Goal: Information Seeking & Learning: Learn about a topic

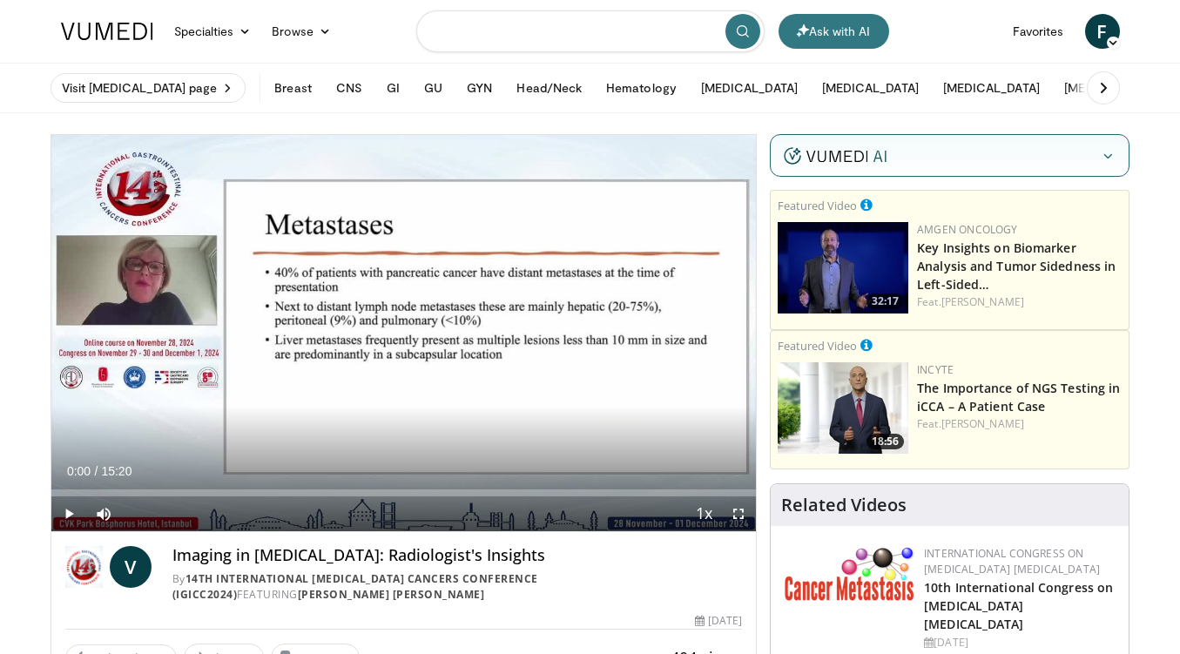
click at [542, 34] on input "Search topics, interventions" at bounding box center [590, 31] width 348 height 42
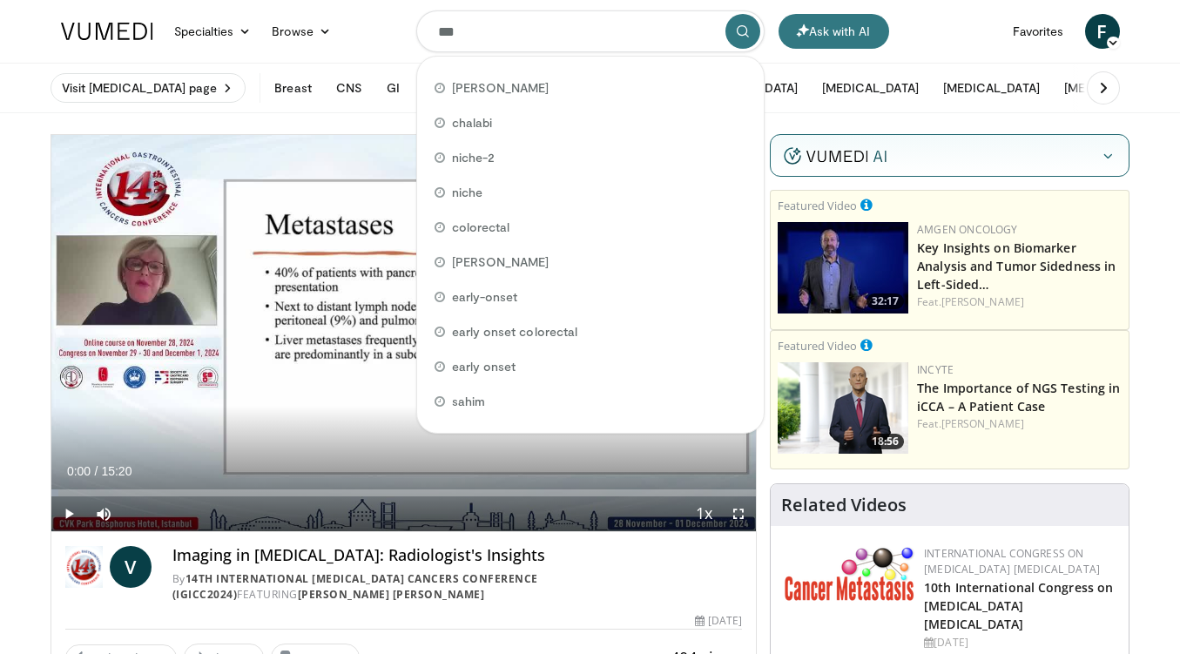
type input "***"
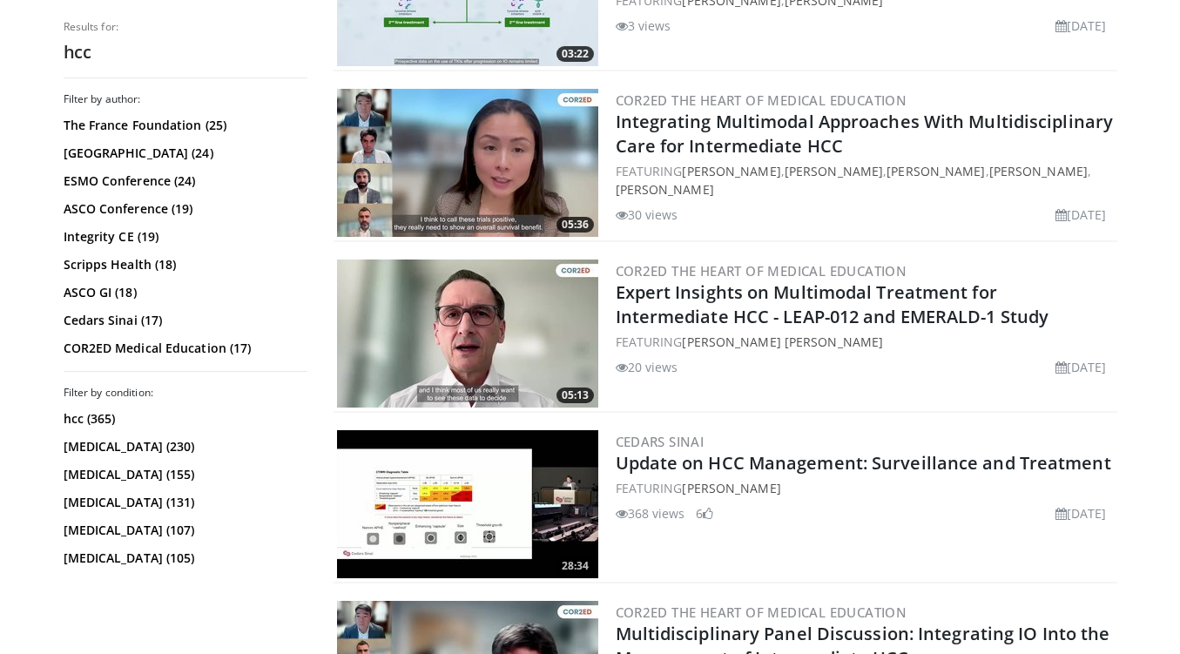
scroll to position [2166, 0]
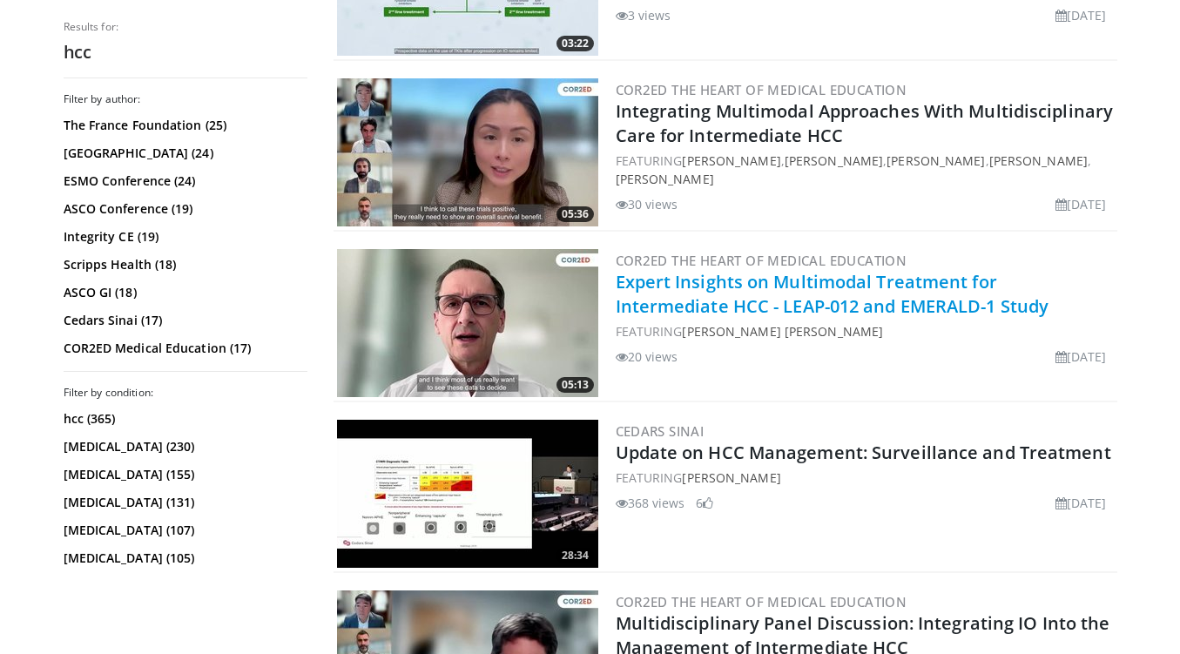
click at [1049, 279] on link "Expert Insights on Multimodal Treatment for Intermediate HCC - LEAP-012 and EME…" at bounding box center [833, 294] width 434 height 48
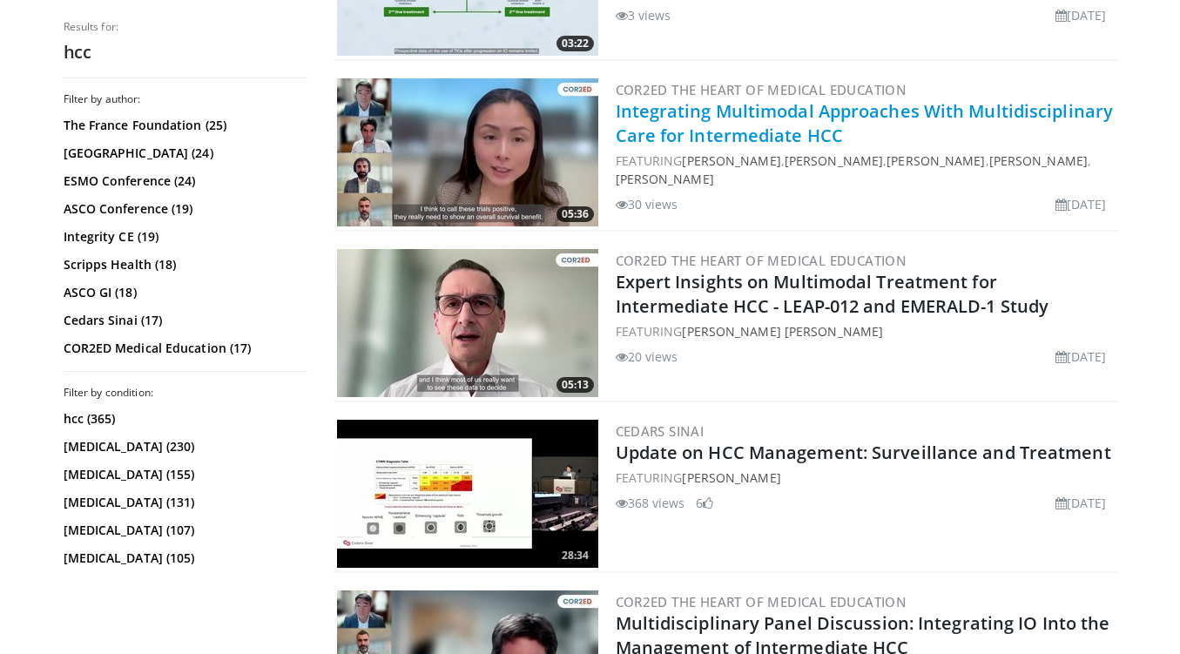
click at [828, 107] on link "Integrating Multimodal Approaches With Multidisciplinary Care for Intermediate …" at bounding box center [865, 123] width 498 height 48
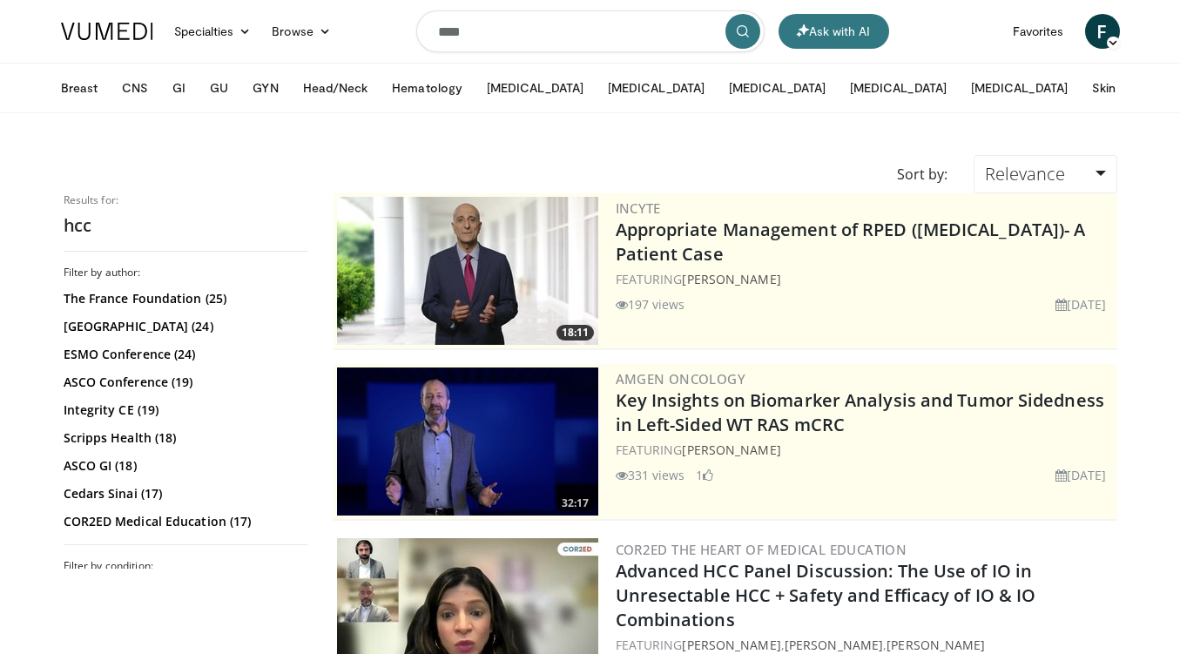
scroll to position [0, 0]
click at [542, 34] on input "***" at bounding box center [590, 31] width 348 height 42
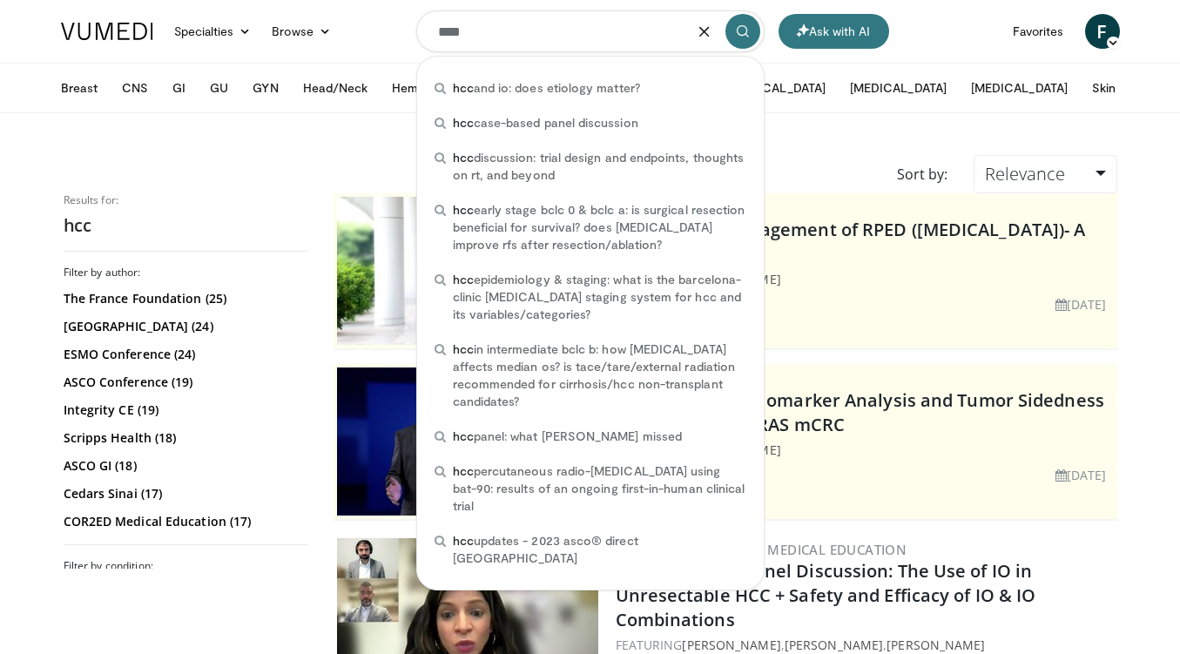
click at [542, 34] on input "***" at bounding box center [590, 31] width 348 height 42
type input "*"
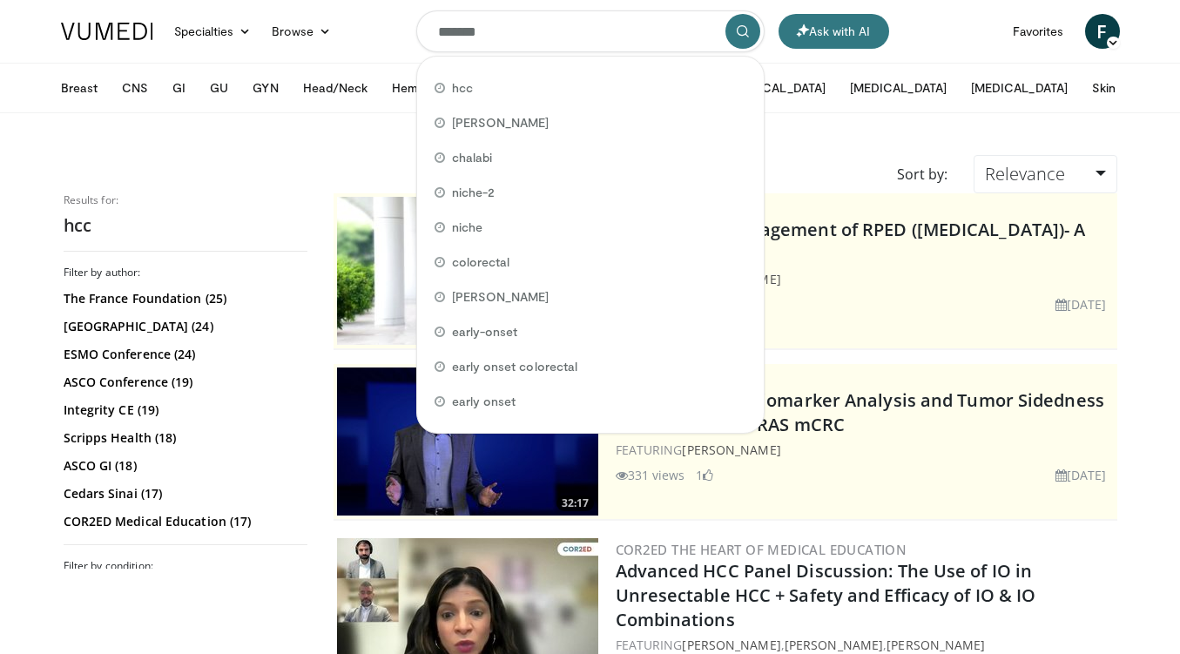
type input "*******"
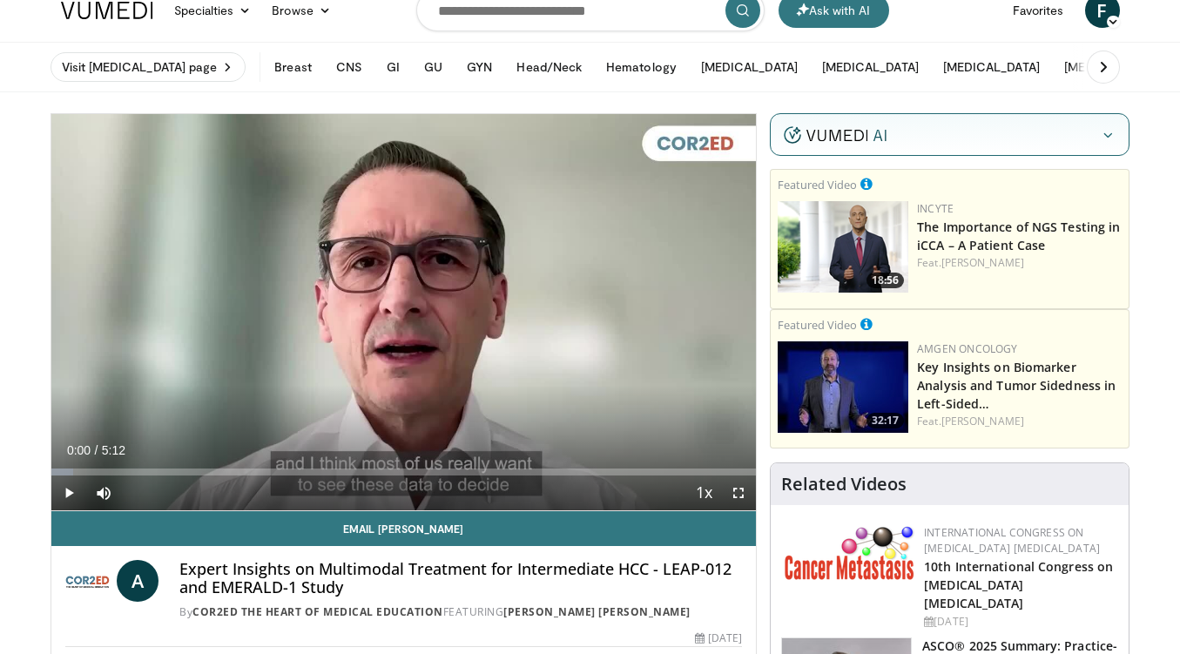
scroll to position [24, 0]
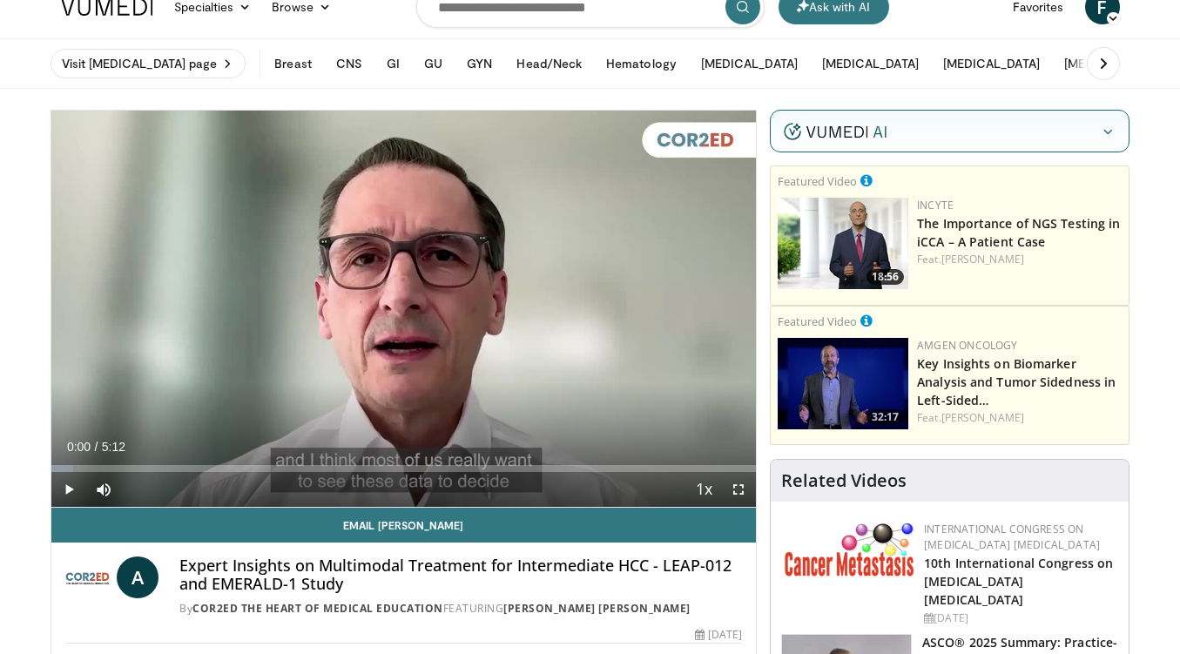
click at [71, 483] on span "Video Player" at bounding box center [68, 489] width 35 height 35
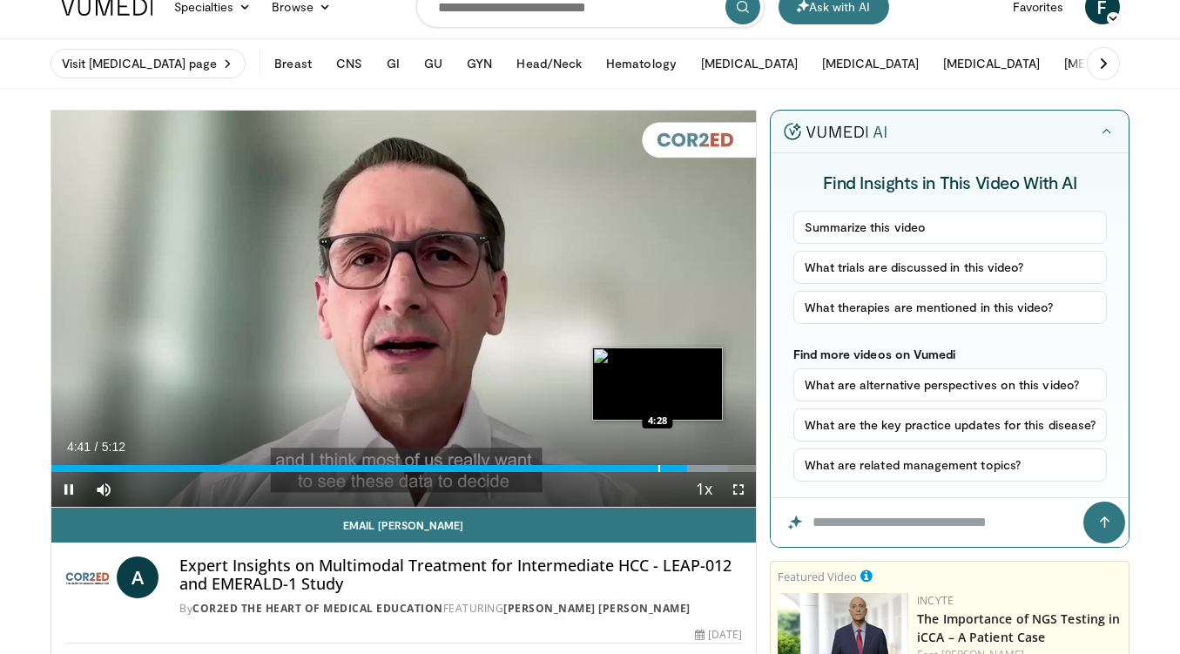
click at [658, 470] on div "Progress Bar" at bounding box center [659, 468] width 2 height 7
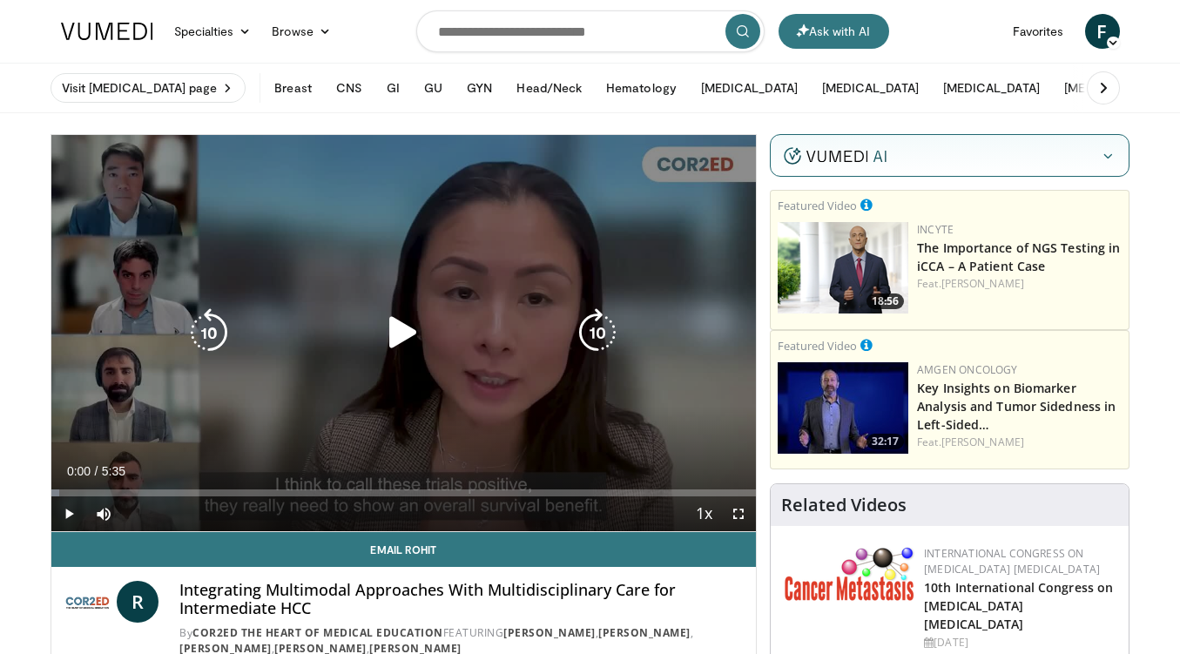
click at [395, 333] on icon "Video Player" at bounding box center [403, 332] width 49 height 49
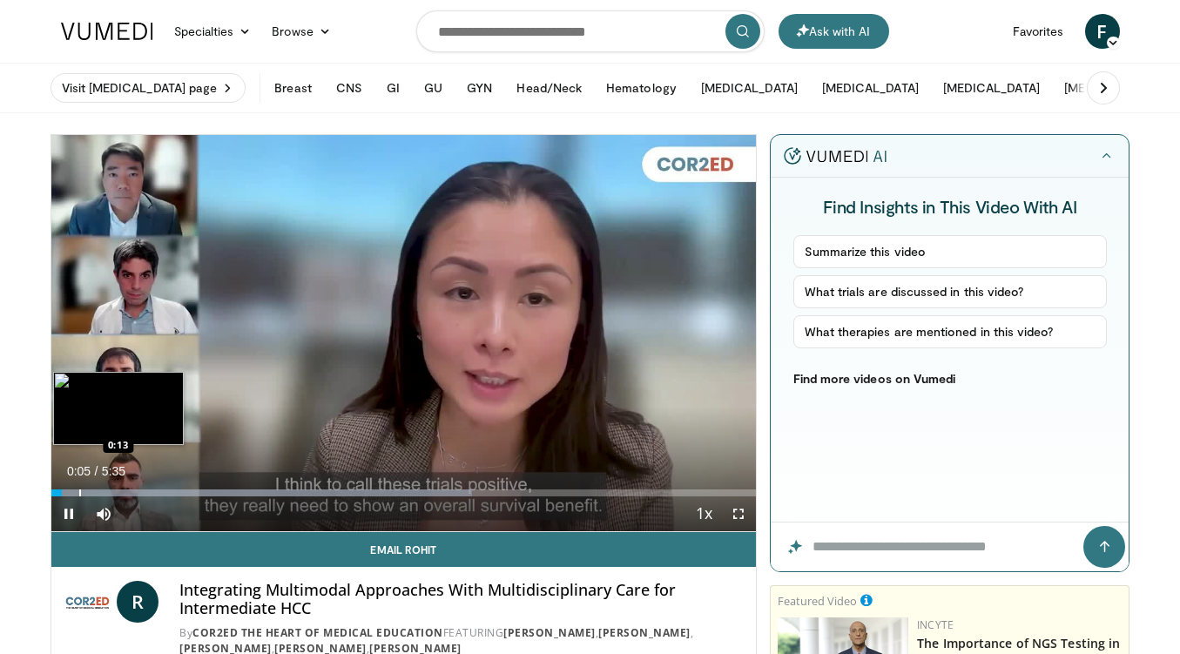
click at [79, 494] on div "Progress Bar" at bounding box center [80, 492] width 2 height 7
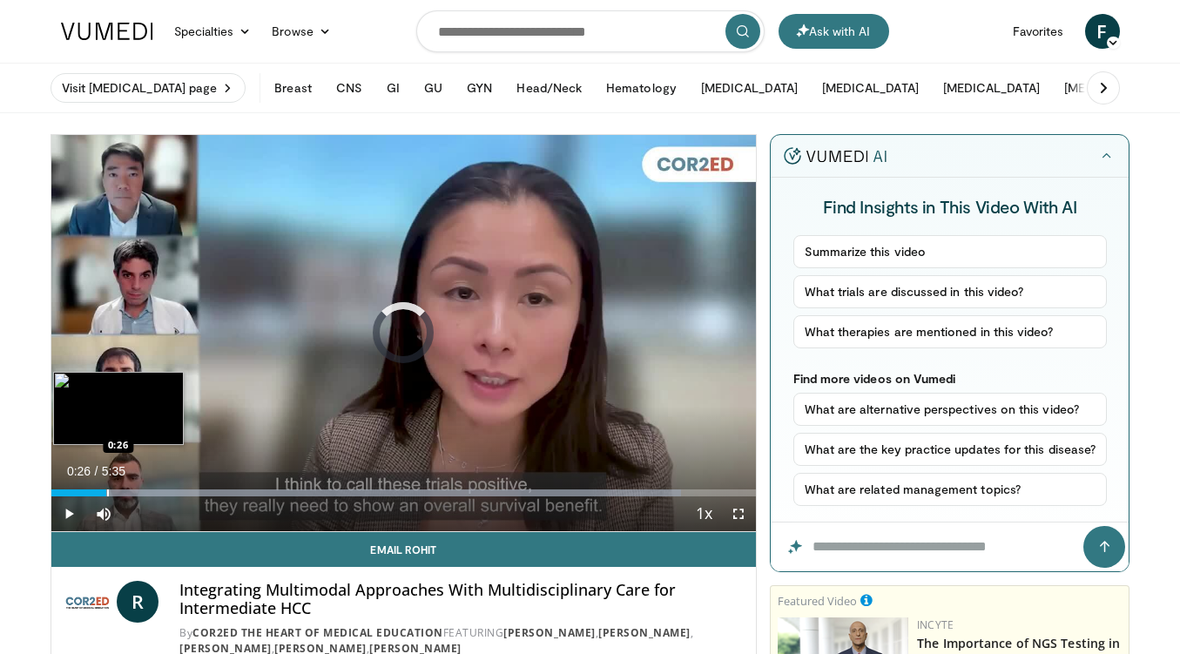
click at [107, 491] on div "Progress Bar" at bounding box center [108, 492] width 2 height 7
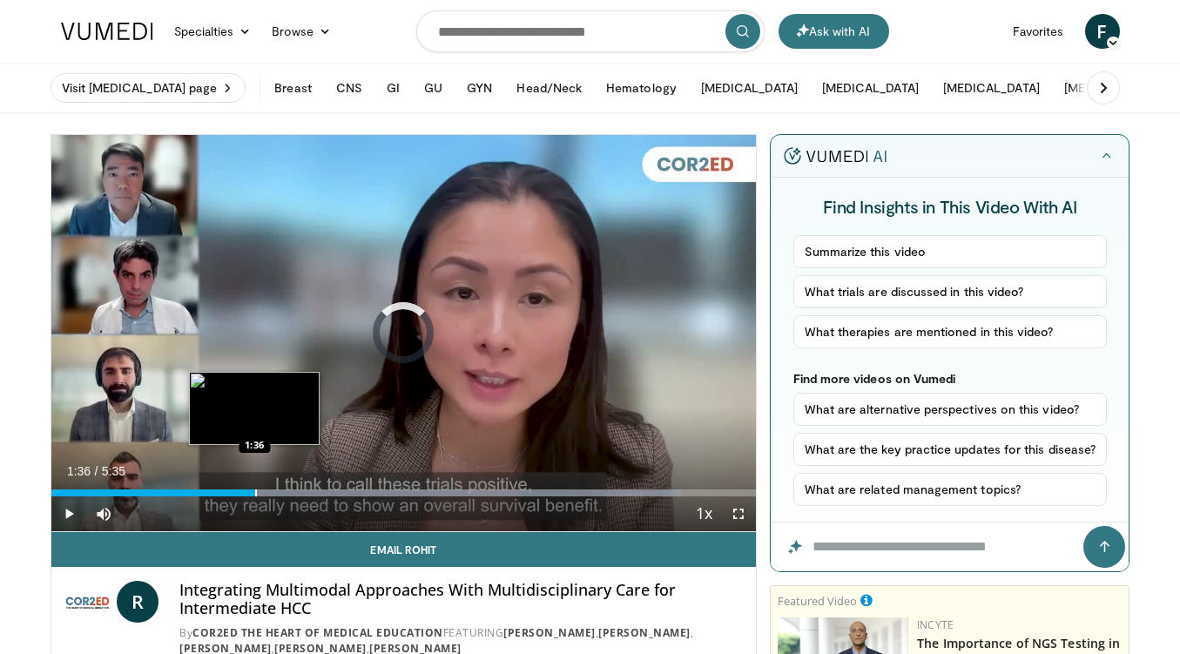
click at [255, 493] on div "Progress Bar" at bounding box center [256, 492] width 2 height 7
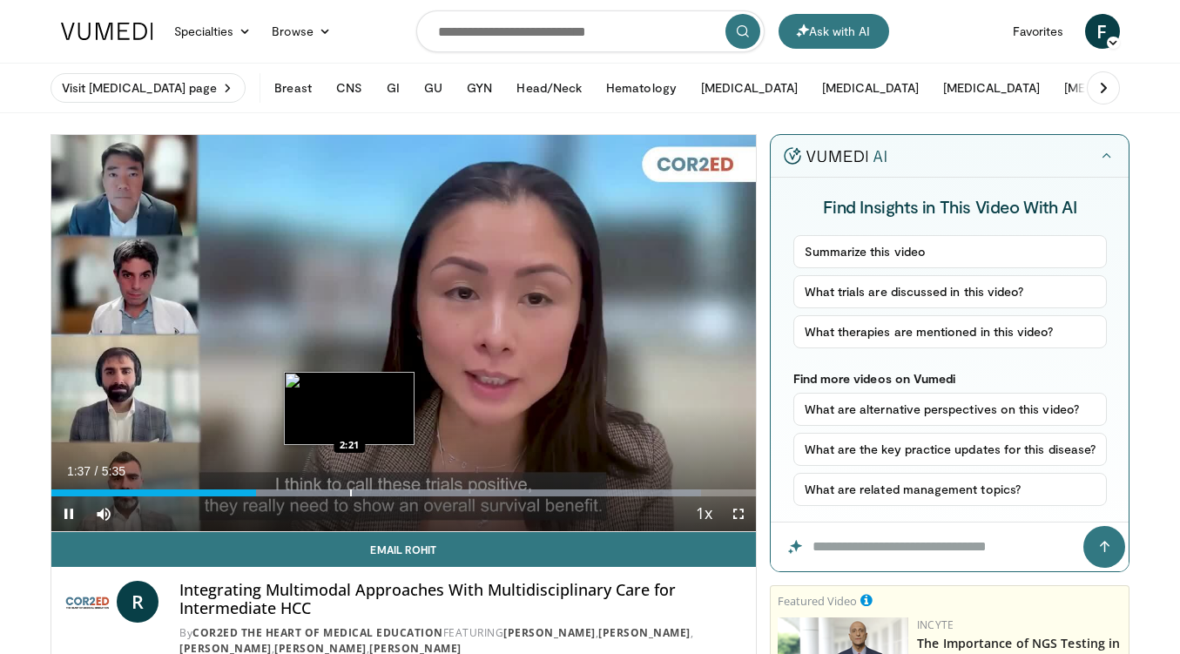
click at [350, 492] on div "Progress Bar" at bounding box center [351, 492] width 2 height 7
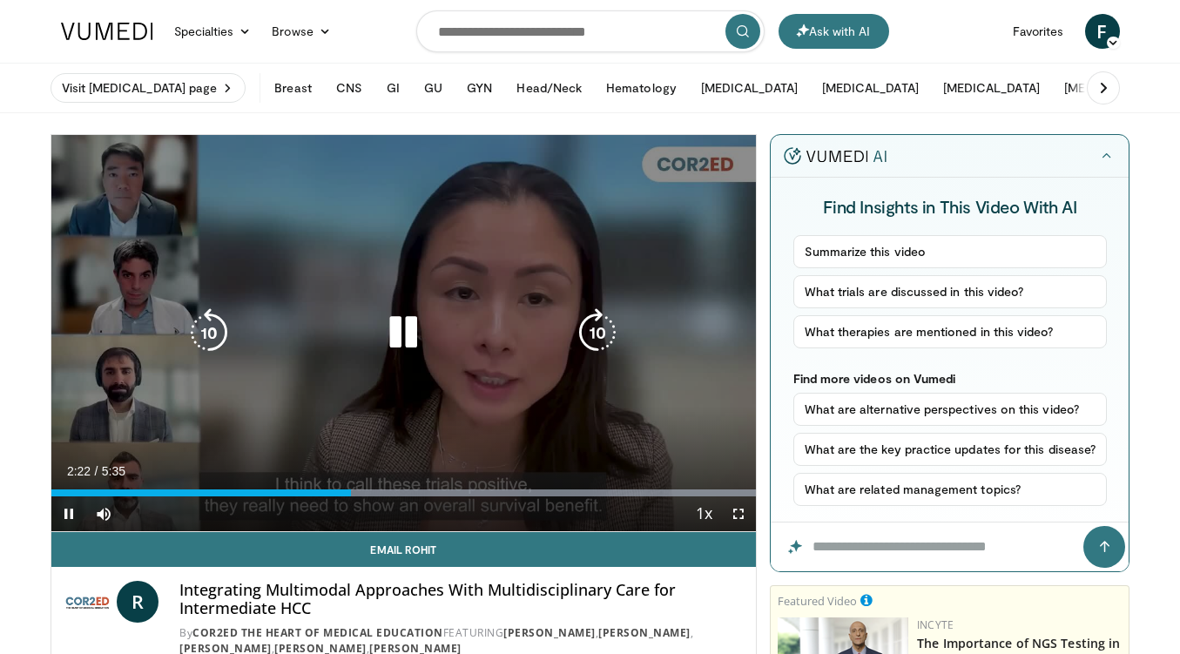
click at [427, 494] on div "Loaded : 99.96% 2:22 2:58" at bounding box center [403, 492] width 705 height 7
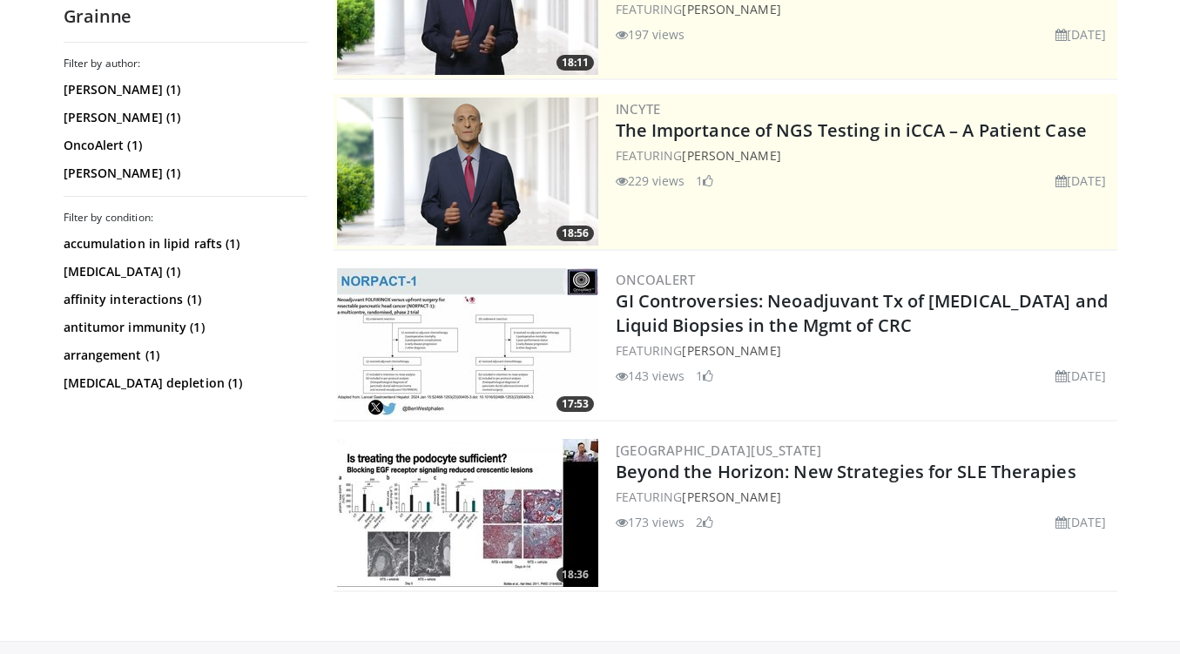
scroll to position [279, 0]
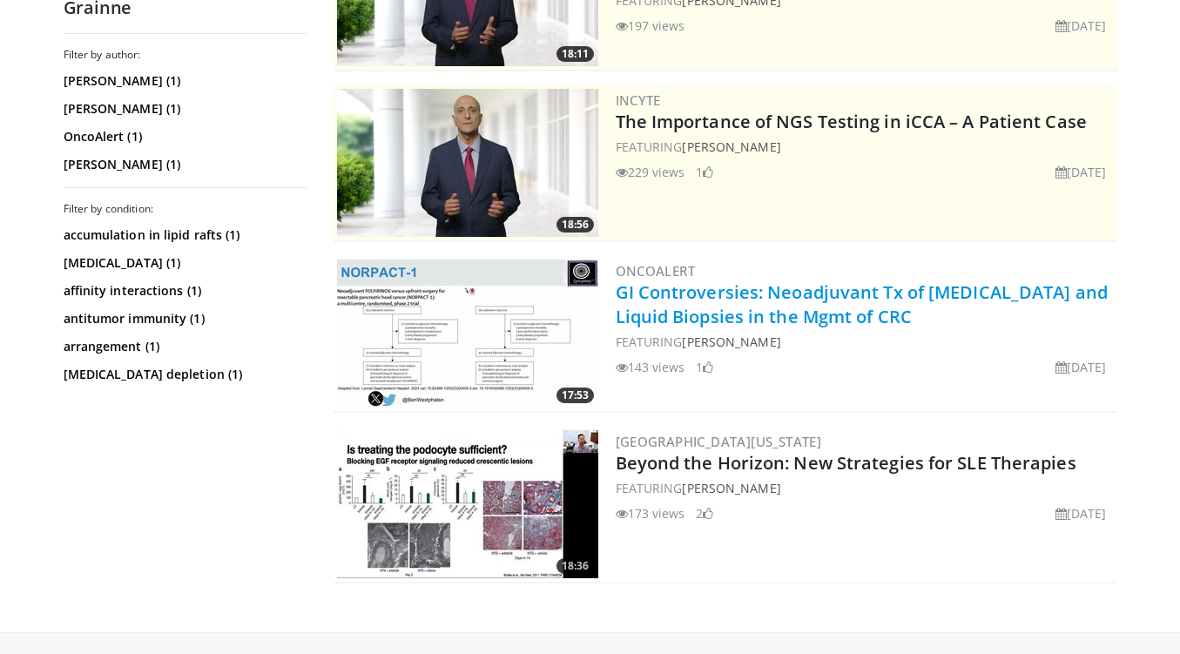
click at [738, 296] on link "GI Controversies: Neoadjuvant Tx of Pancreatic Cancer and Liquid Biopsies in th…" at bounding box center [862, 304] width 492 height 48
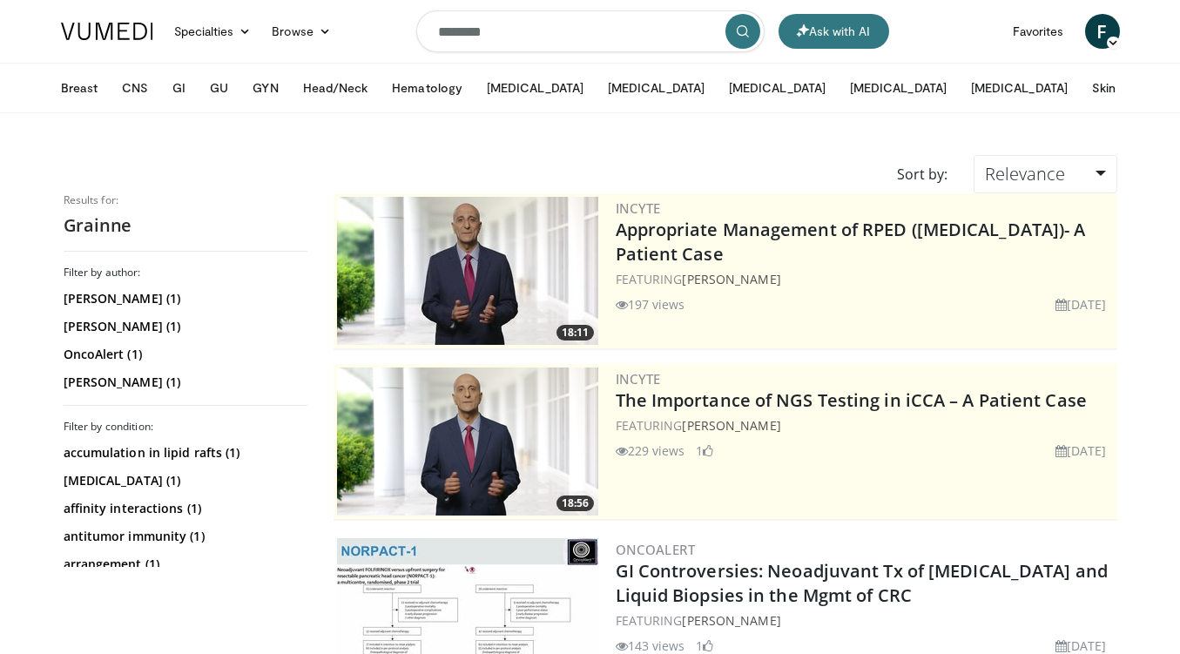
scroll to position [0, 0]
click at [609, 28] on input "*******" at bounding box center [590, 31] width 348 height 42
type input "*"
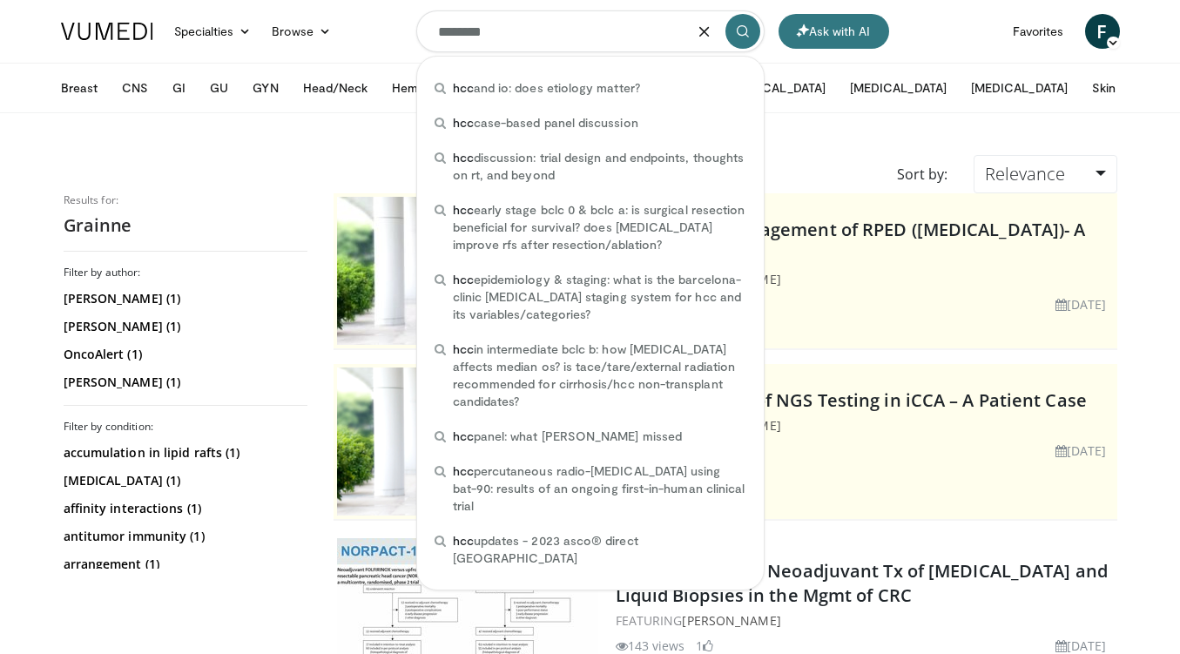
type input "*********"
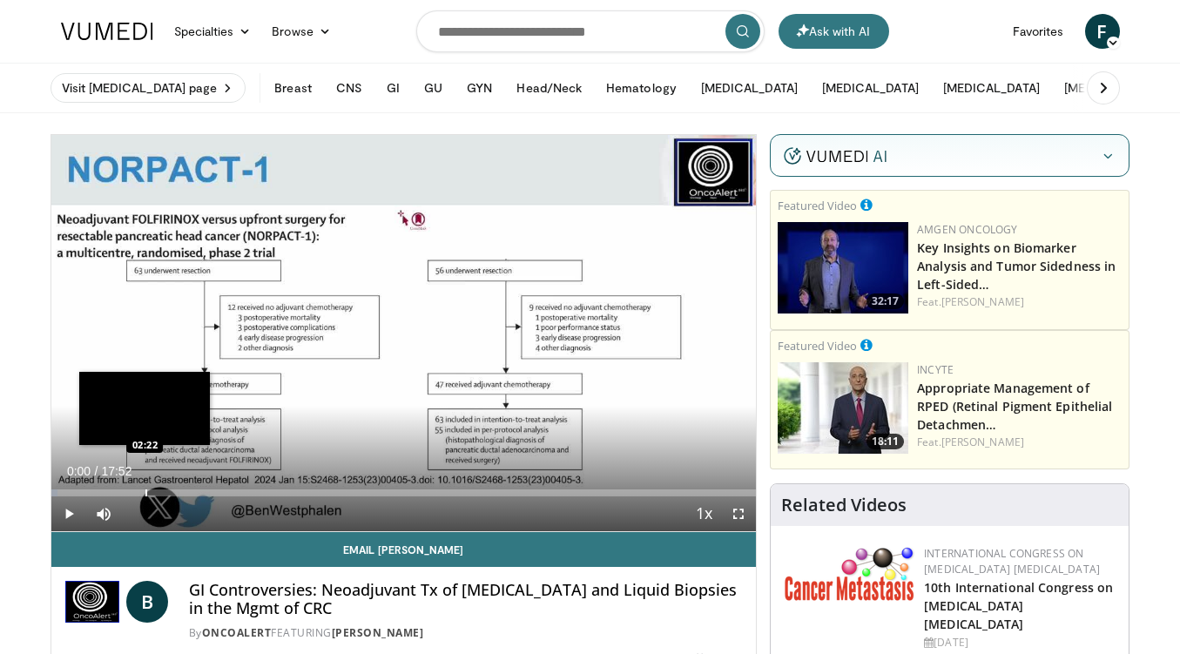
click at [145, 487] on div "Loaded : 0.91% 00:00 02:22" at bounding box center [403, 488] width 705 height 17
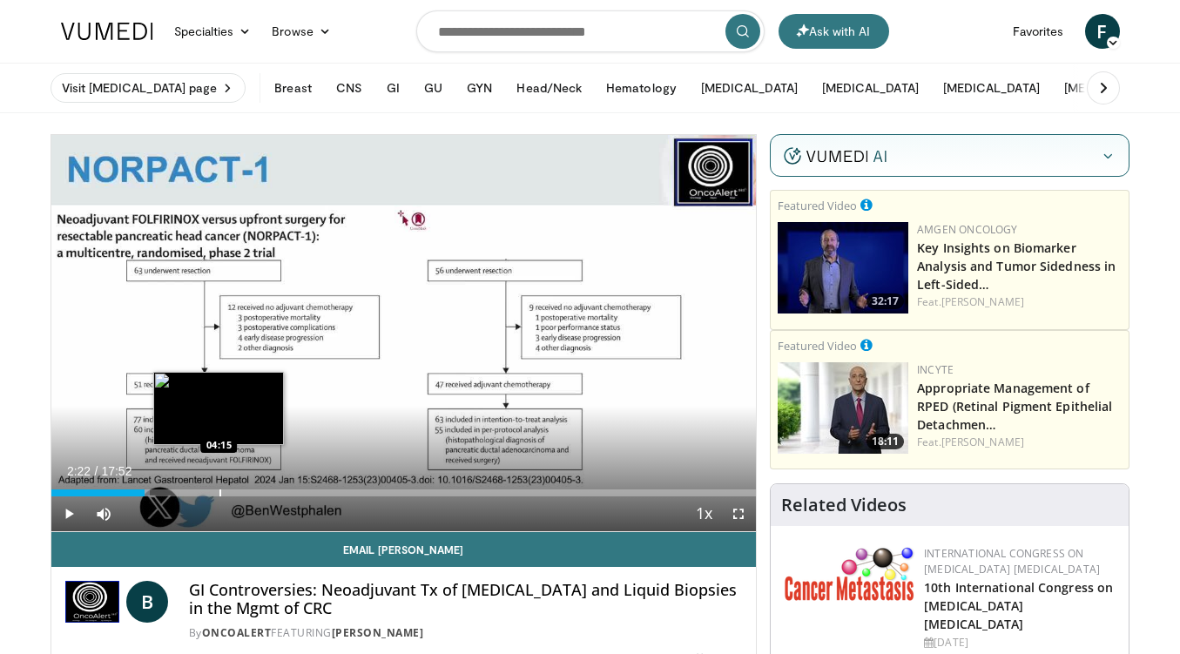
click at [219, 488] on div "Loaded : 13.99% 02:22 04:15" at bounding box center [403, 488] width 705 height 17
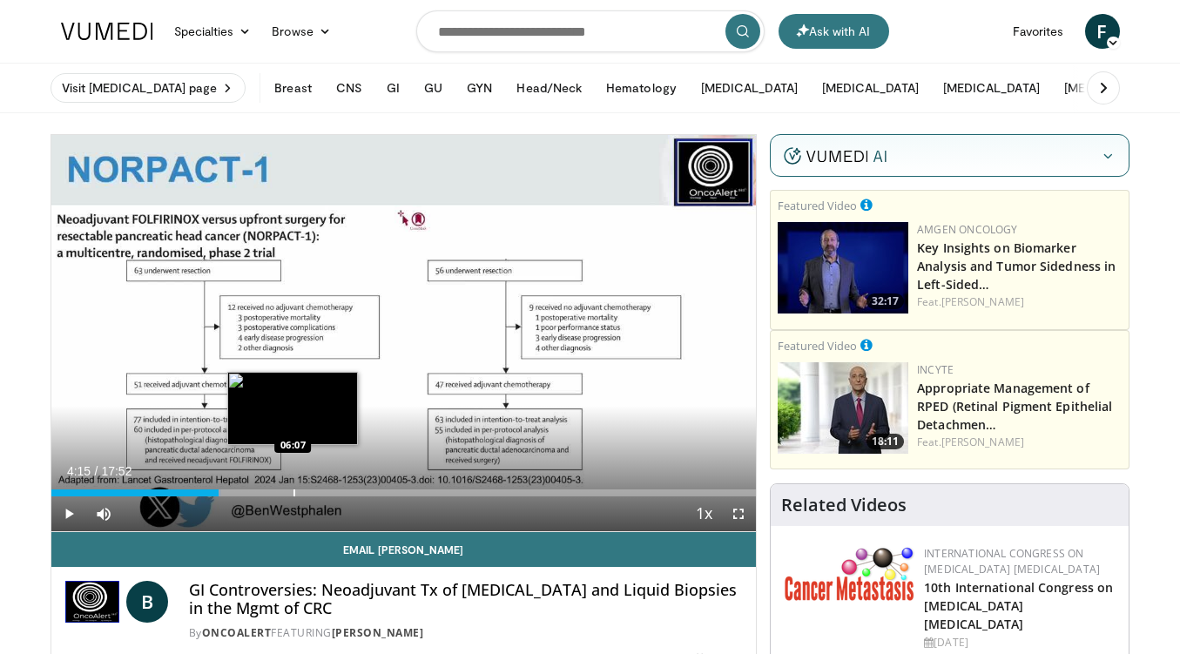
click at [293, 488] on div "Loaded : 24.19% 04:15 06:07" at bounding box center [403, 488] width 705 height 17
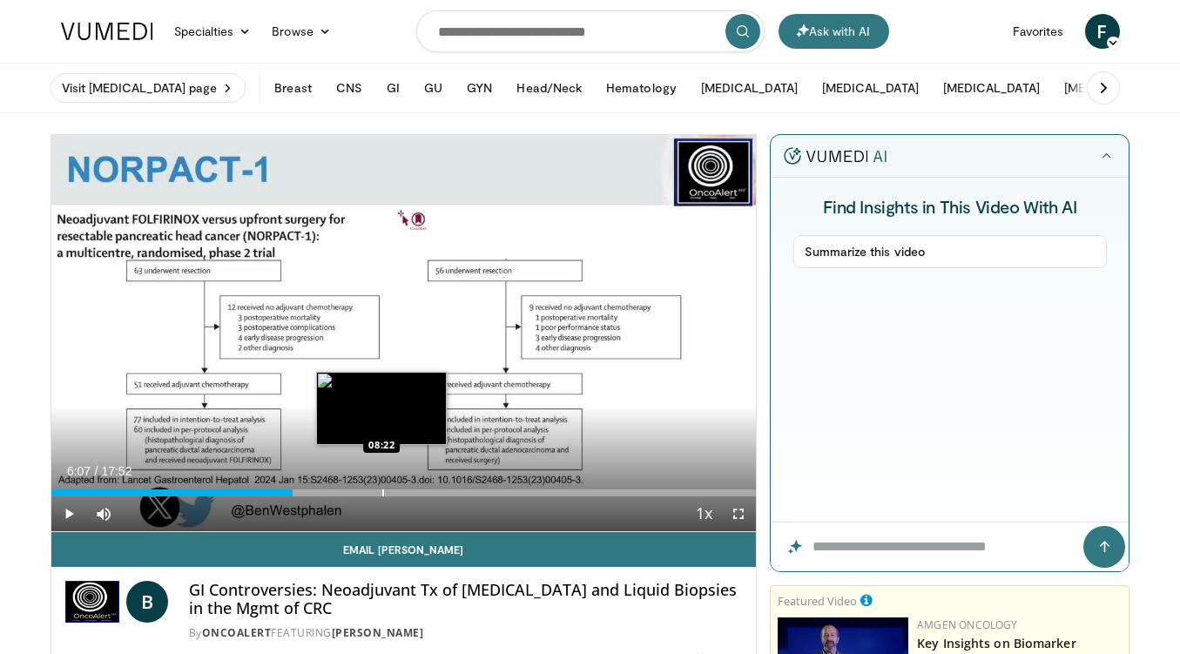
click at [382, 484] on div "Loaded : 26.05% 06:07 08:22" at bounding box center [403, 488] width 705 height 17
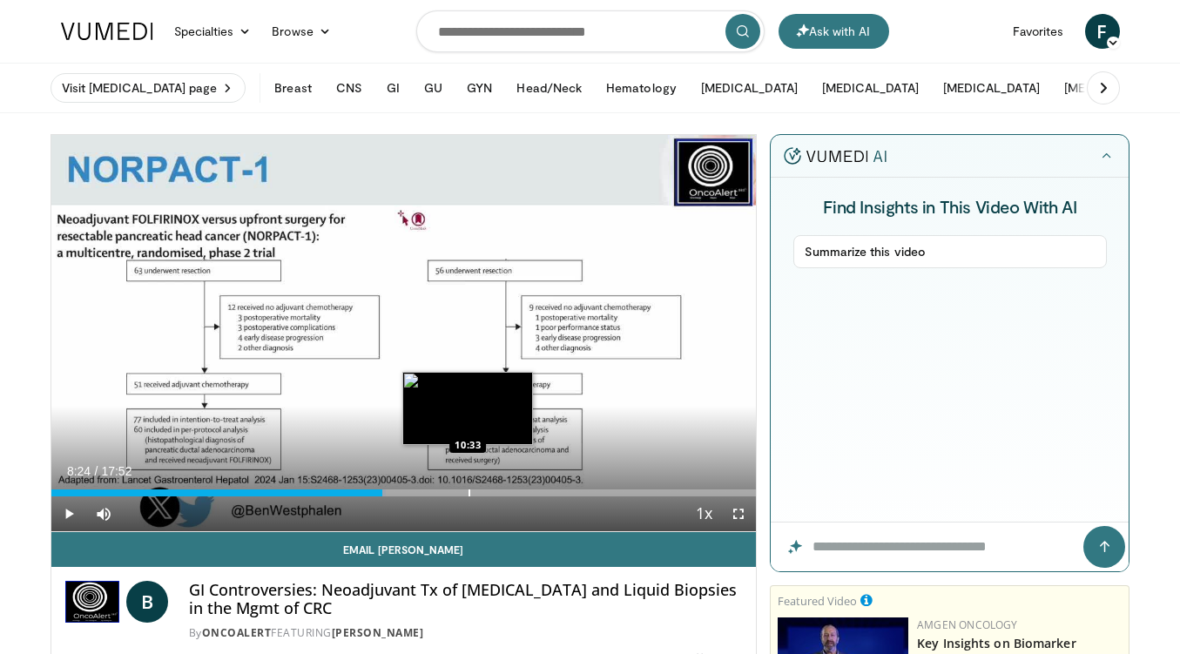
click at [468, 494] on div "Progress Bar" at bounding box center [469, 492] width 2 height 7
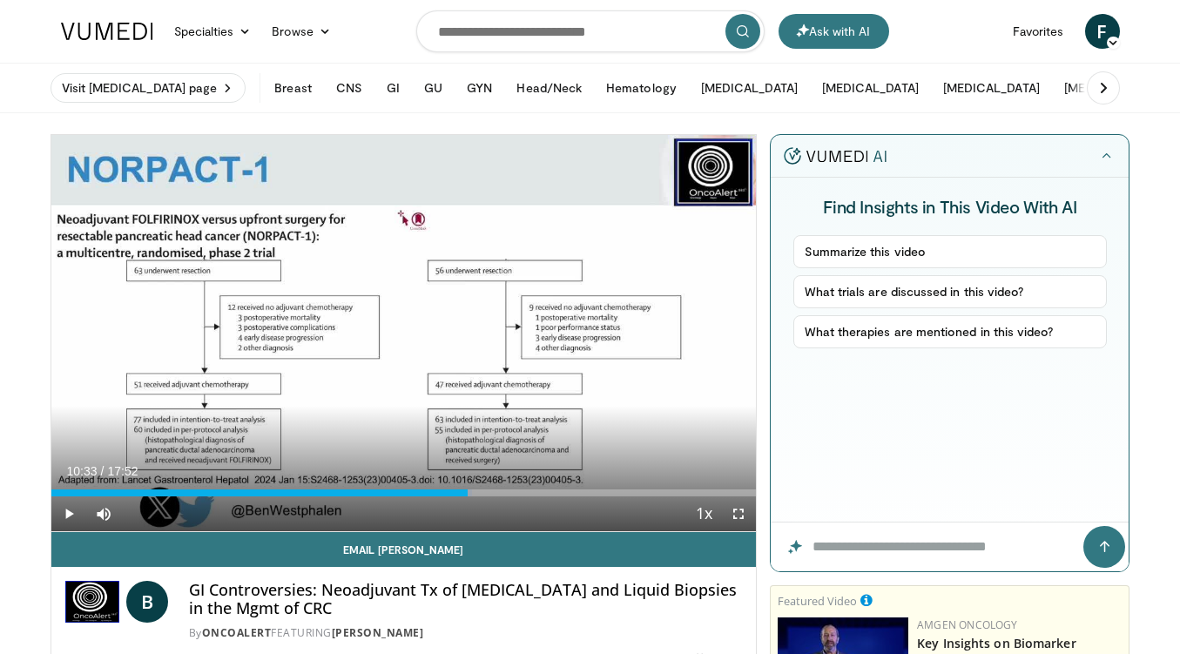
click at [79, 510] on span "Video Player" at bounding box center [68, 513] width 35 height 35
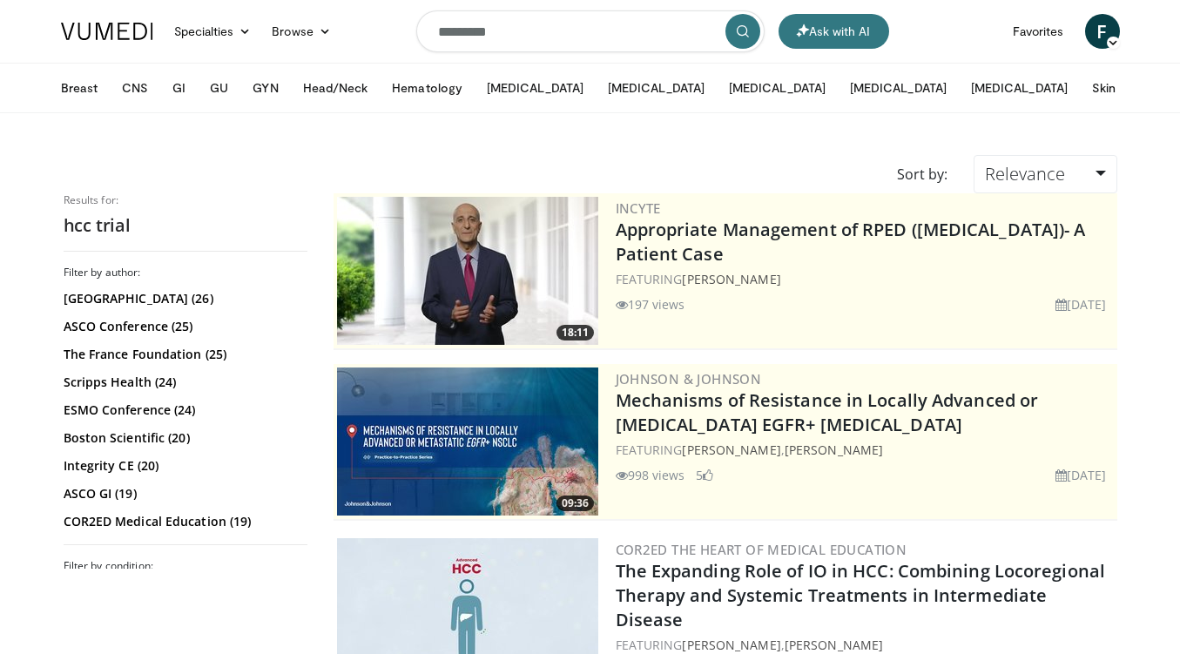
click at [458, 30] on input "*********" at bounding box center [590, 31] width 348 height 42
type input "**********"
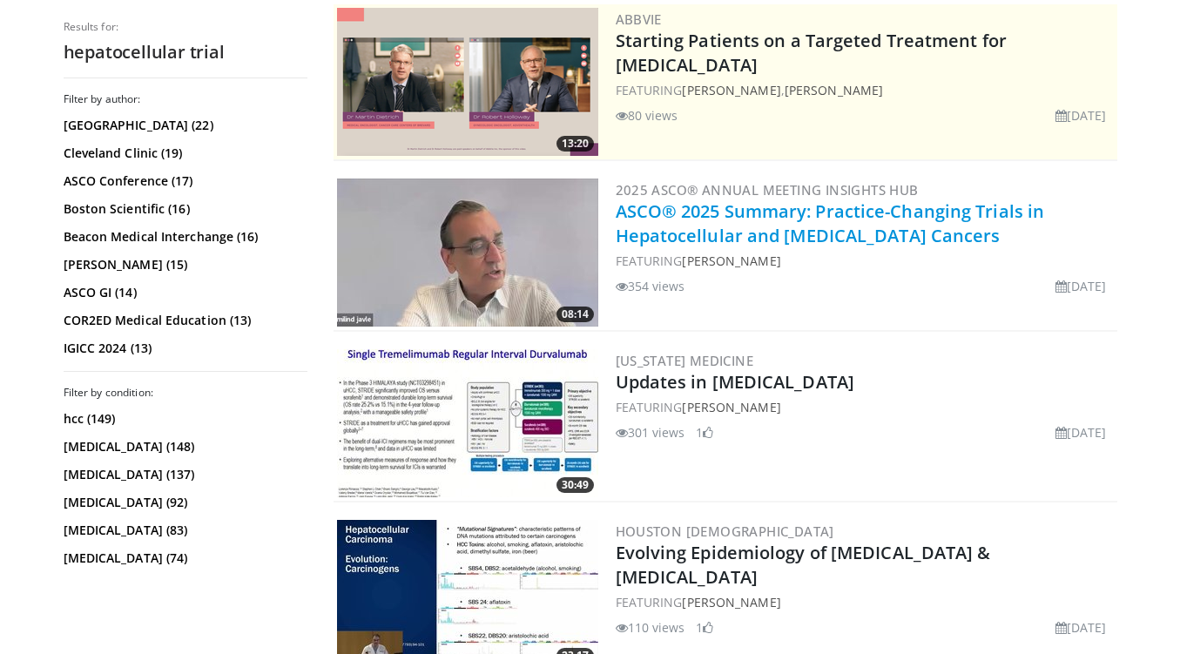
scroll to position [363, 0]
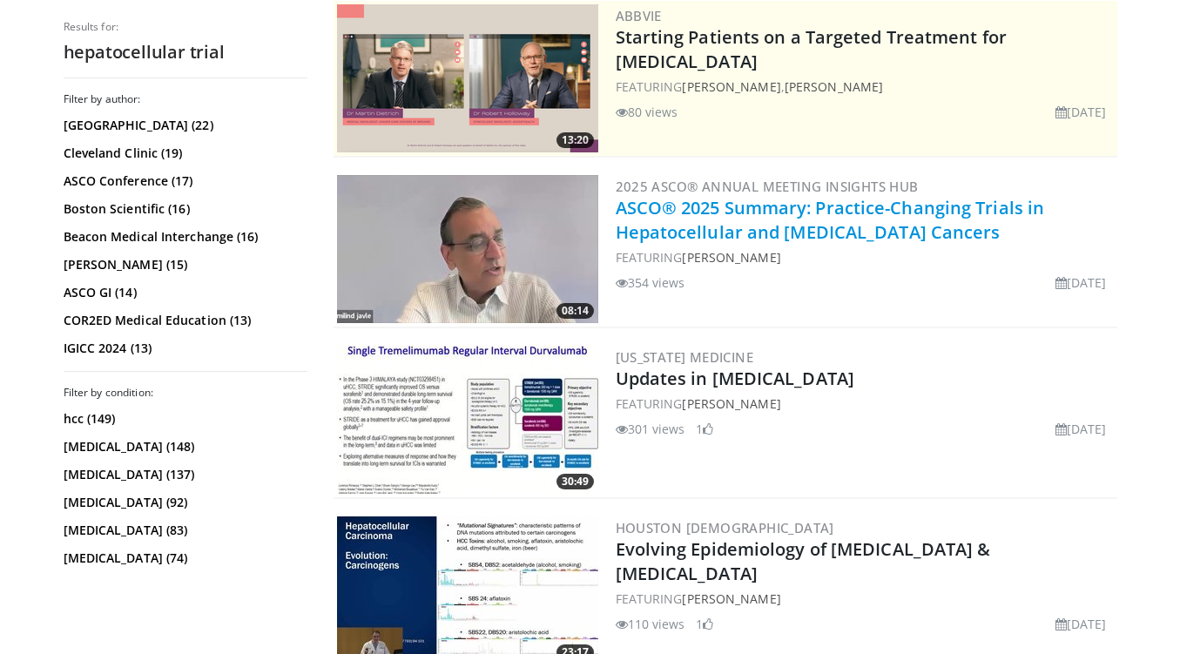
click at [926, 212] on link "ASCO® 2025 Summary: Practice-Changing Trials in Hepatocellular and Biliary Trac…" at bounding box center [830, 220] width 429 height 48
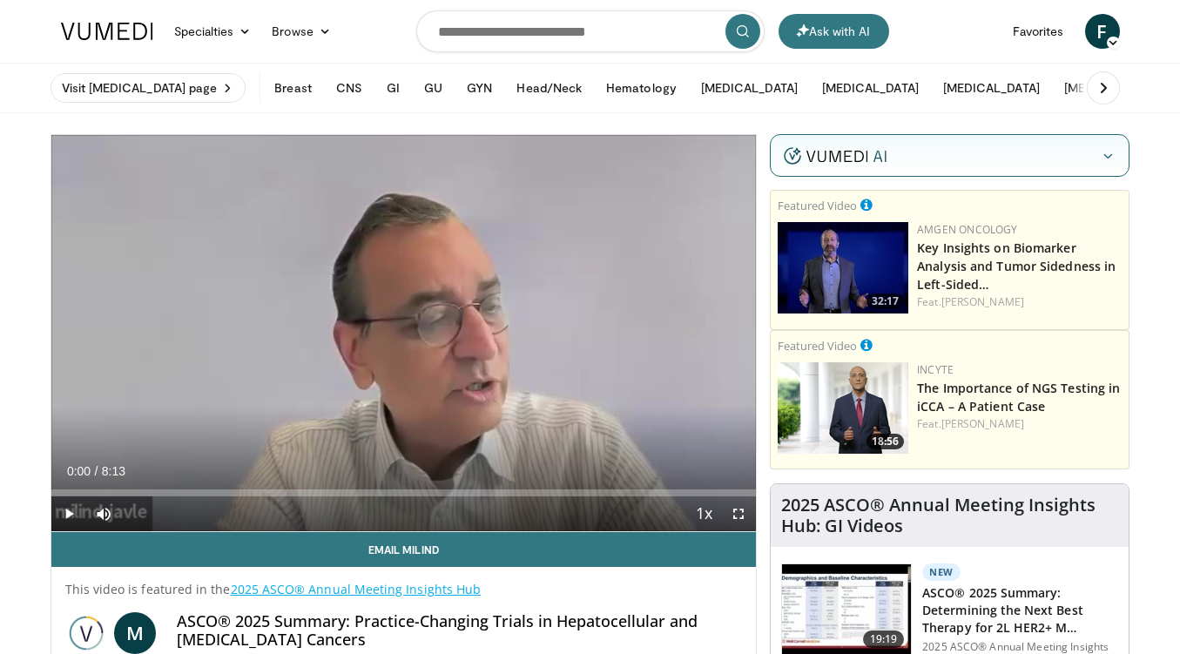
scroll to position [27, 0]
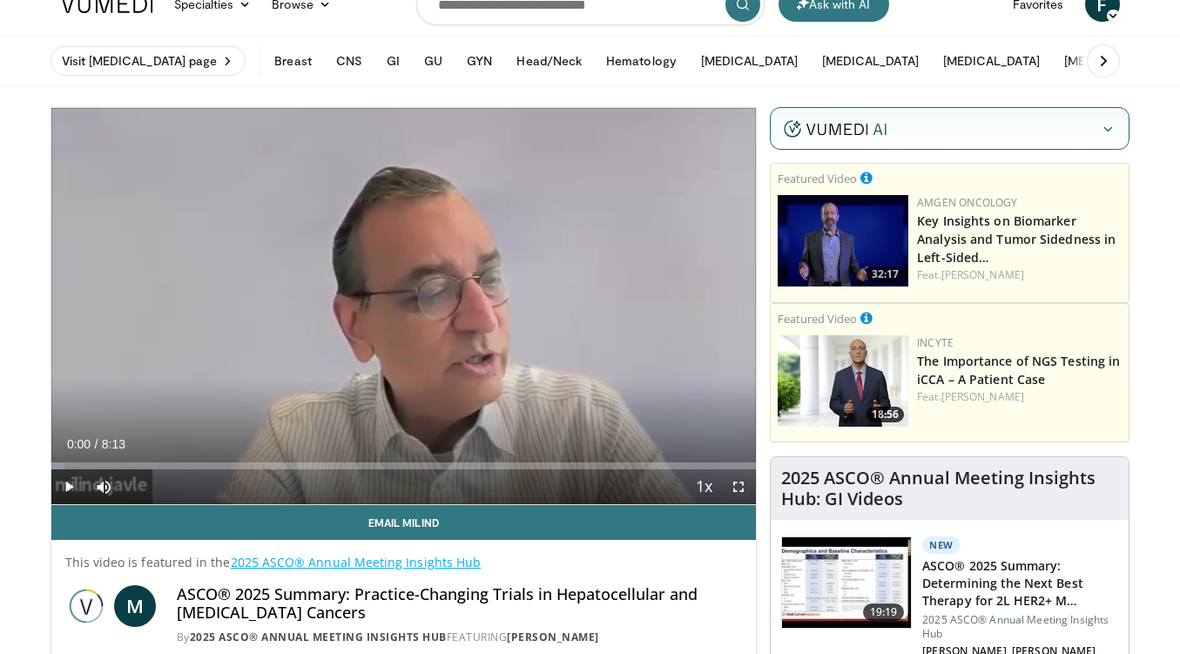
click at [65, 483] on span "Video Player" at bounding box center [68, 486] width 35 height 35
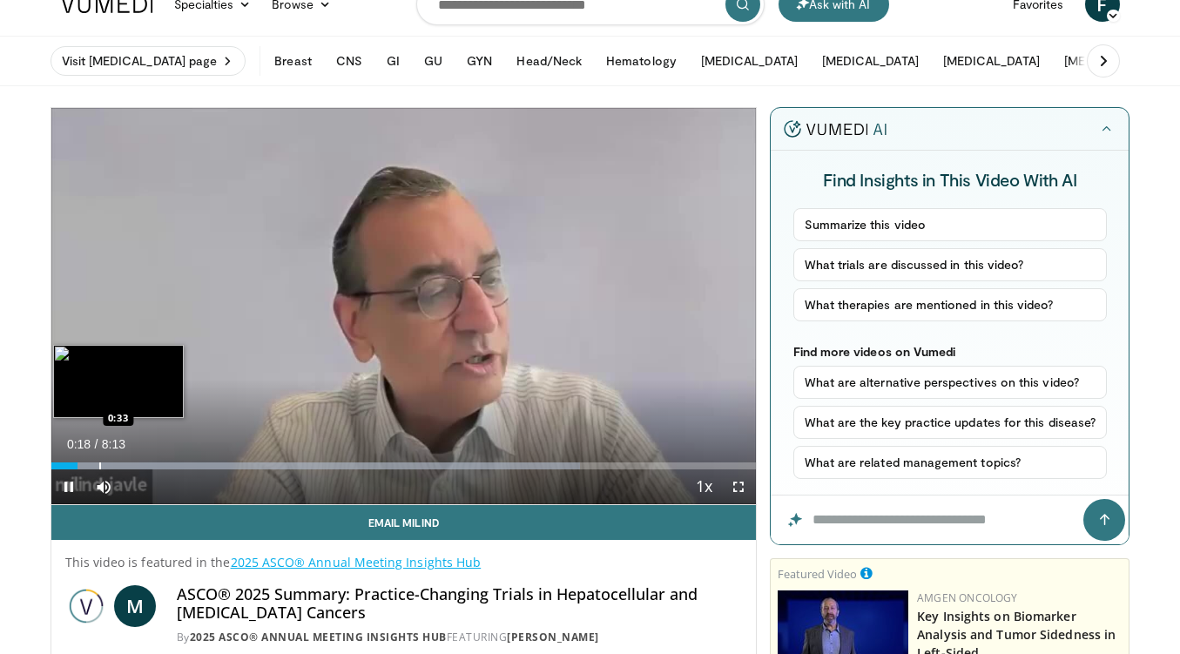
click at [99, 462] on div "Progress Bar" at bounding box center [100, 465] width 2 height 7
click at [116, 459] on div "Loaded : 81.07% 0:29 0:45" at bounding box center [403, 461] width 705 height 17
click at [141, 463] on div "Progress Bar" at bounding box center [142, 465] width 2 height 7
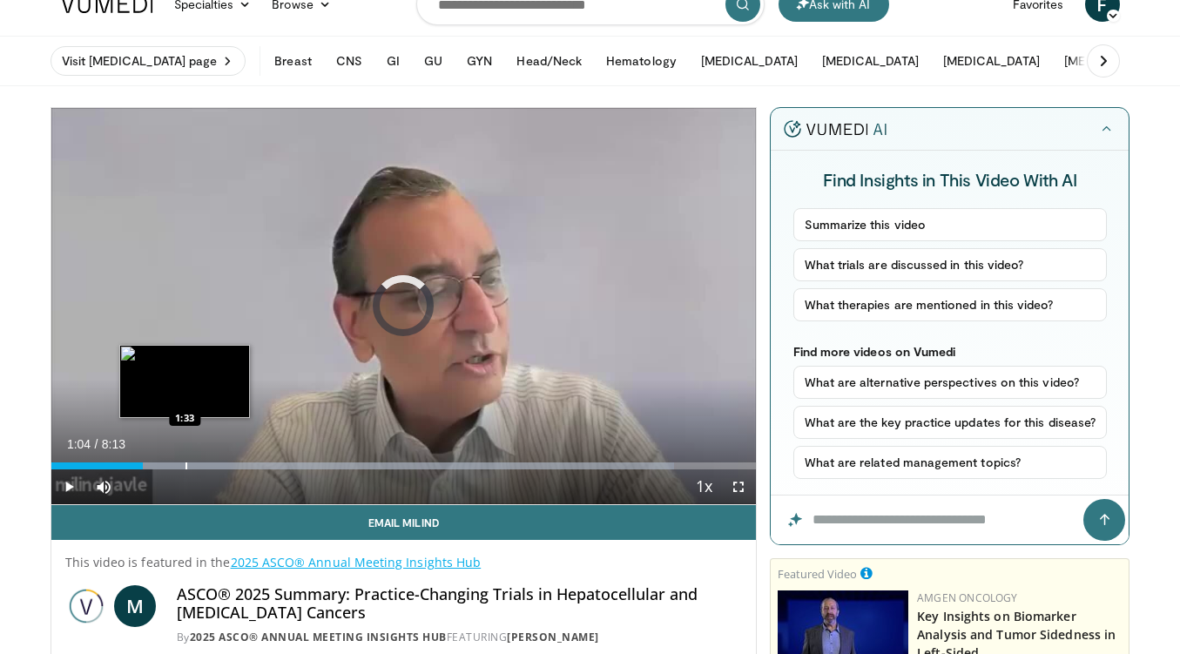
click at [185, 466] on div "Progress Bar" at bounding box center [186, 465] width 2 height 7
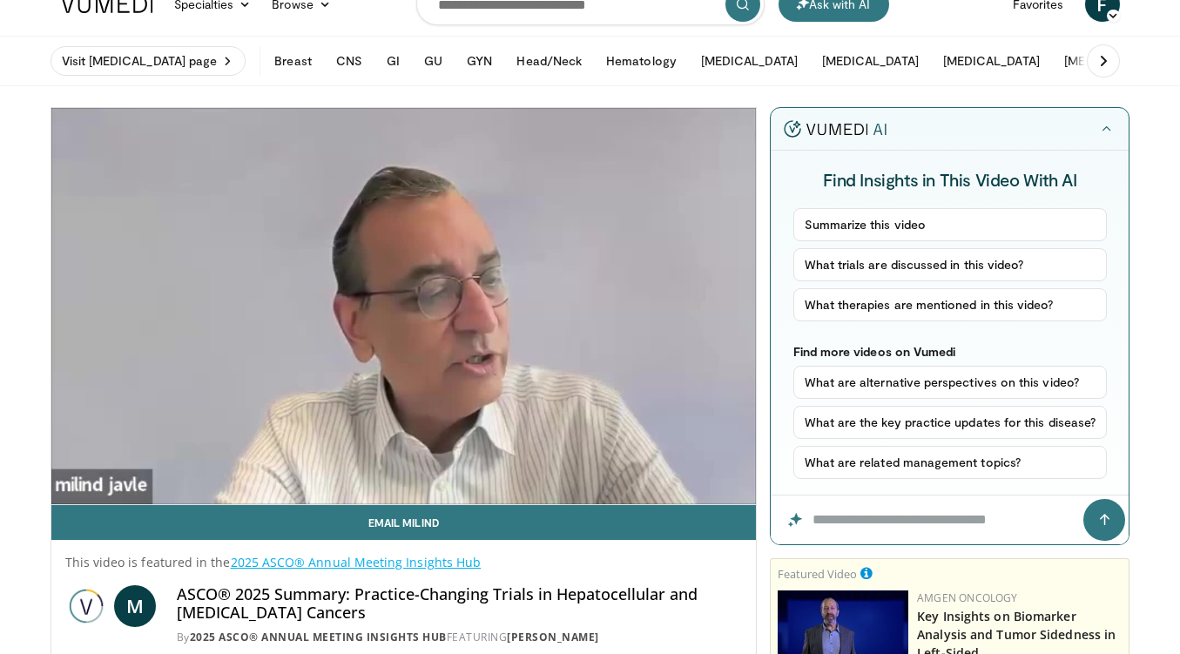
click at [210, 466] on div "10 seconds Tap to unmute" at bounding box center [403, 306] width 705 height 396
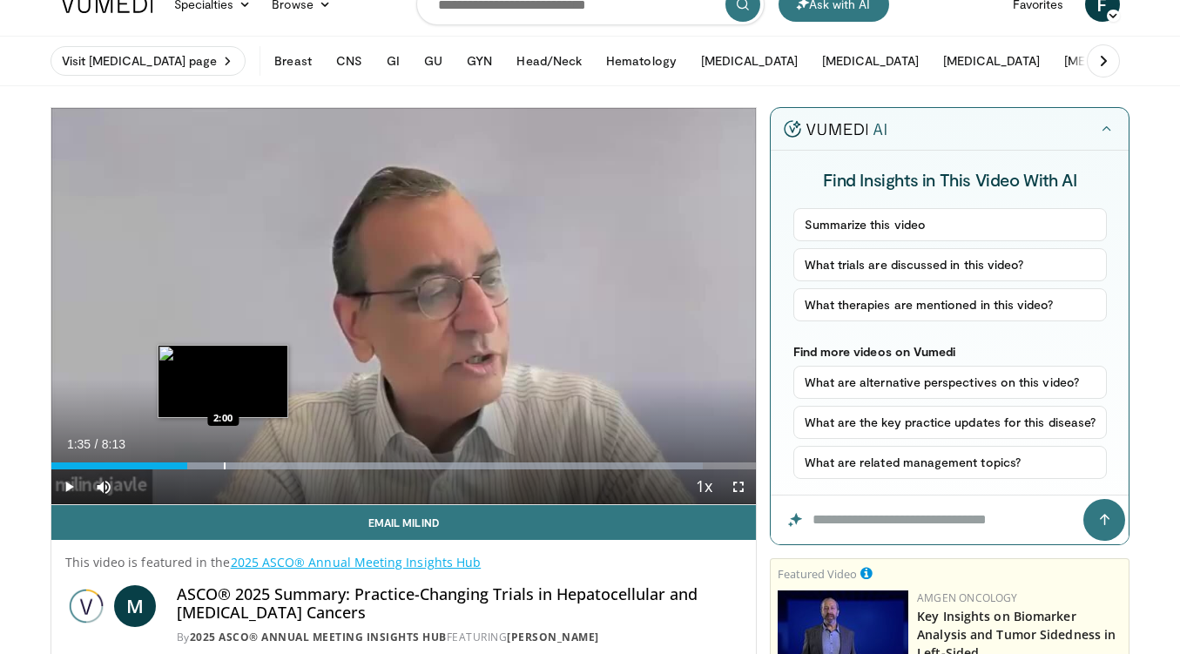
click at [224, 464] on div "Progress Bar" at bounding box center [225, 465] width 2 height 7
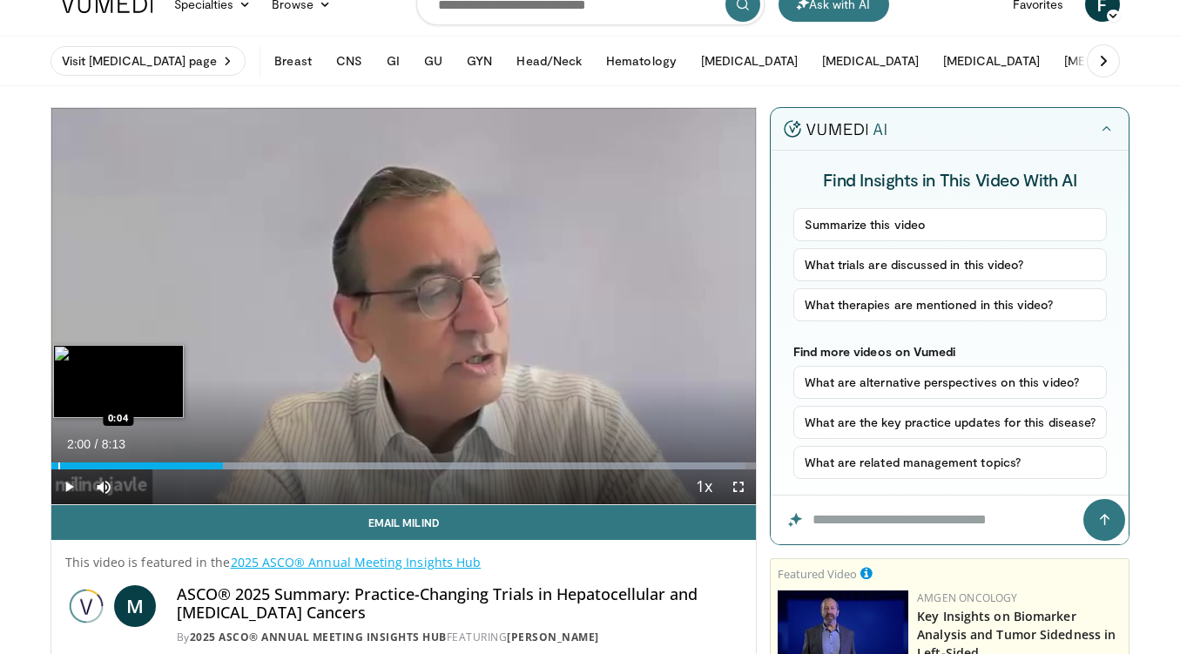
click at [58, 464] on div "Progress Bar" at bounding box center [59, 465] width 2 height 7
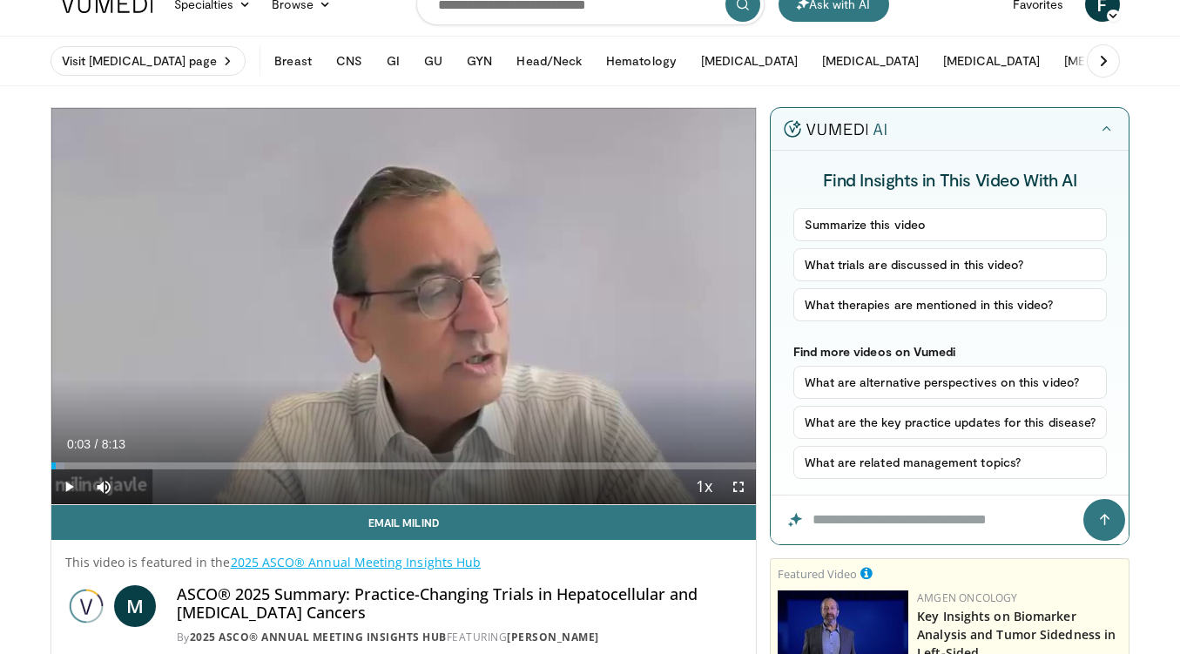
click at [67, 484] on span "Video Player" at bounding box center [68, 486] width 35 height 35
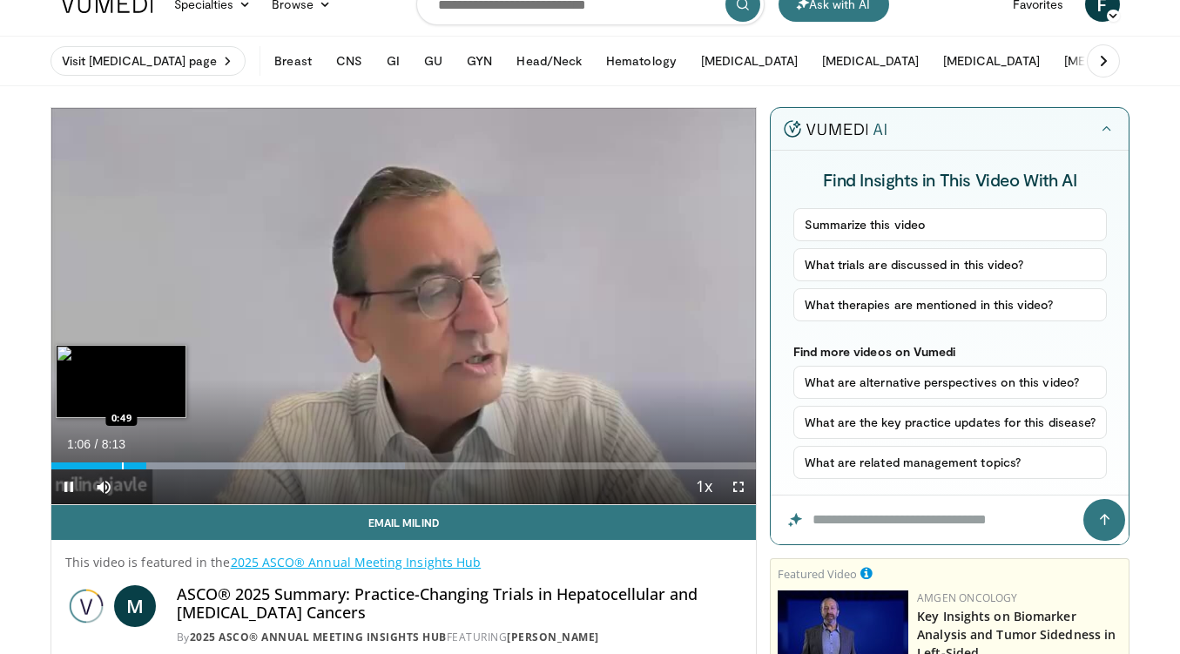
click at [122, 465] on div "Progress Bar" at bounding box center [123, 465] width 2 height 7
click at [95, 463] on div "Progress Bar" at bounding box center [96, 465] width 2 height 7
click at [86, 465] on div "Progress Bar" at bounding box center [87, 465] width 2 height 7
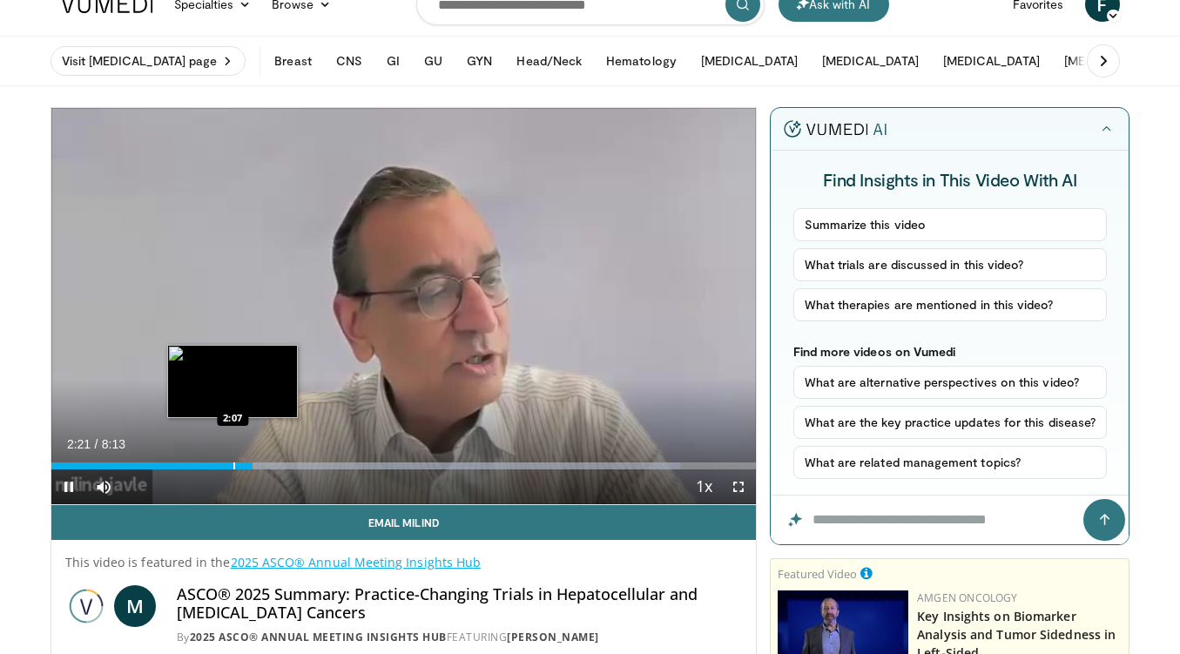
click at [233, 464] on div "Progress Bar" at bounding box center [234, 465] width 2 height 7
click at [219, 465] on div "Progress Bar" at bounding box center [220, 465] width 2 height 7
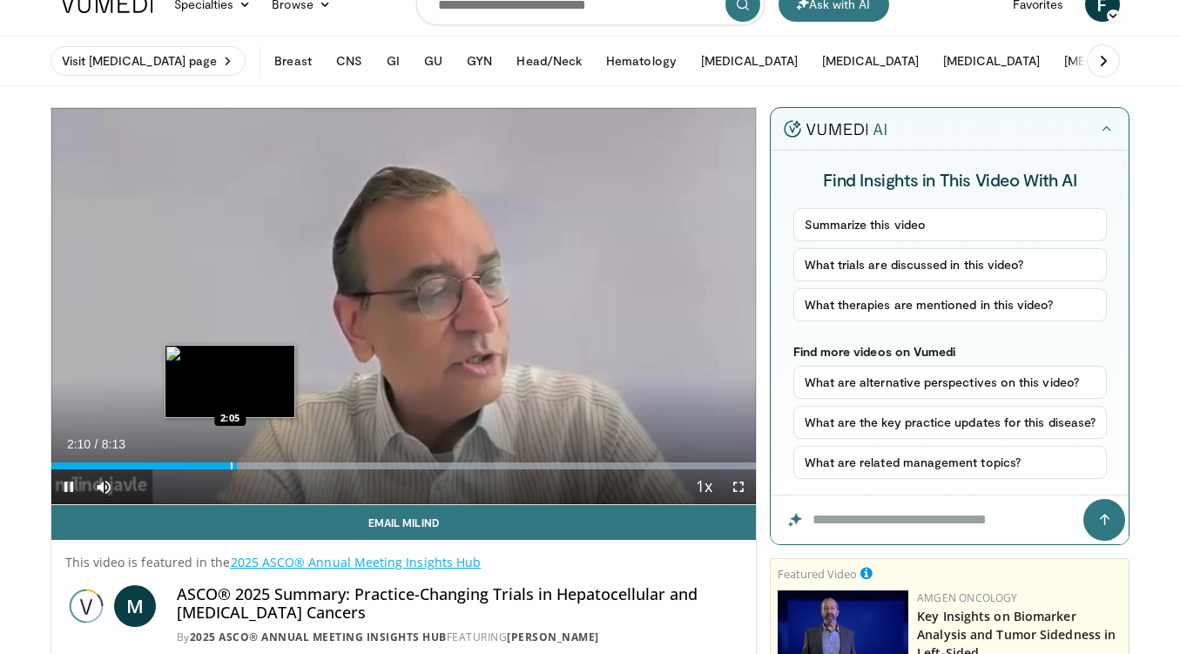
click at [231, 466] on div "Progress Bar" at bounding box center [232, 465] width 2 height 7
click at [223, 466] on div "2:00" at bounding box center [141, 465] width 181 height 7
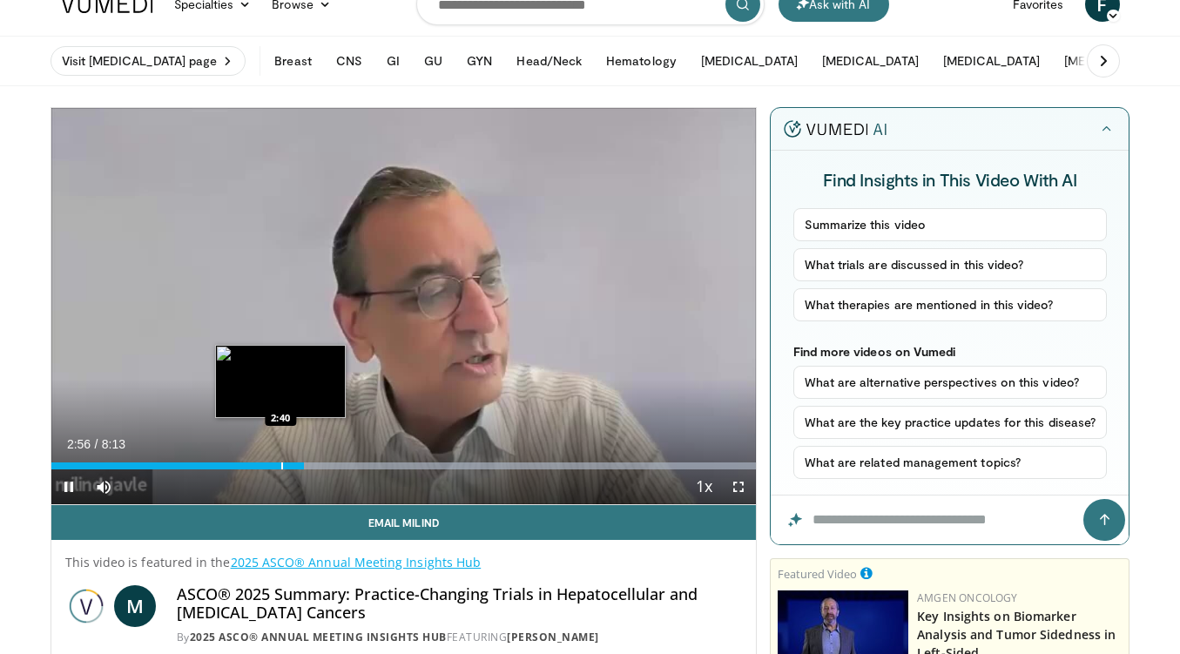
click at [279, 463] on div "2:56" at bounding box center [177, 465] width 252 height 7
click at [262, 464] on div "Progress Bar" at bounding box center [263, 465] width 2 height 7
click at [253, 463] on div "Progress Bar" at bounding box center [254, 465] width 2 height 7
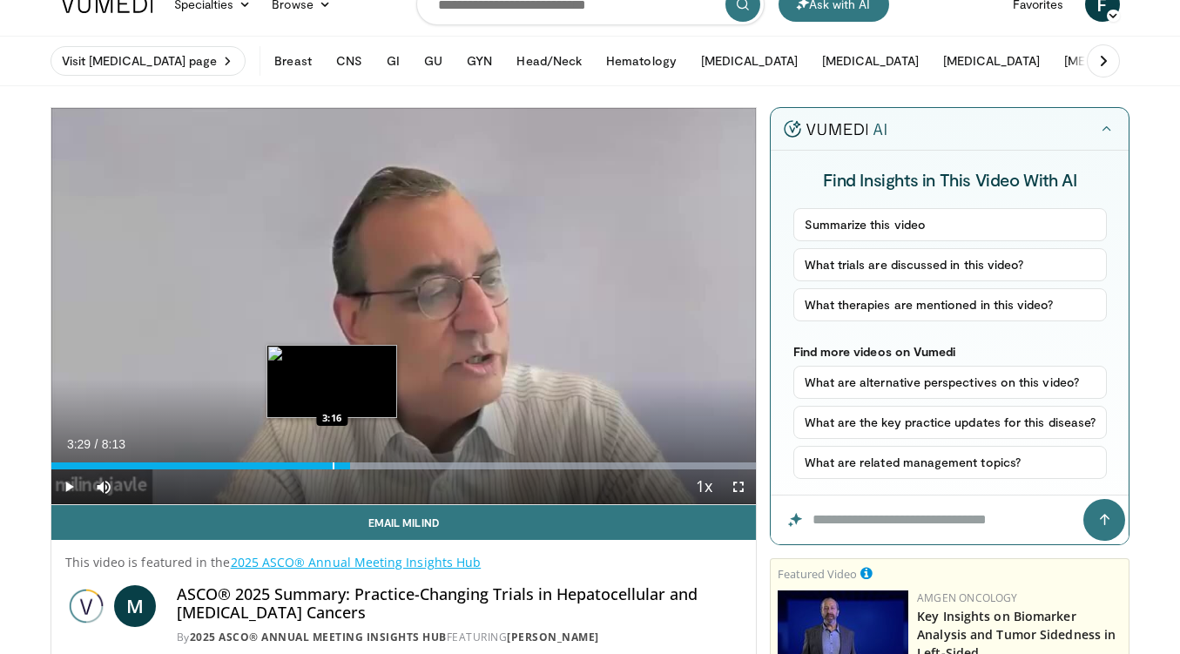
click at [333, 465] on div "Progress Bar" at bounding box center [334, 465] width 2 height 7
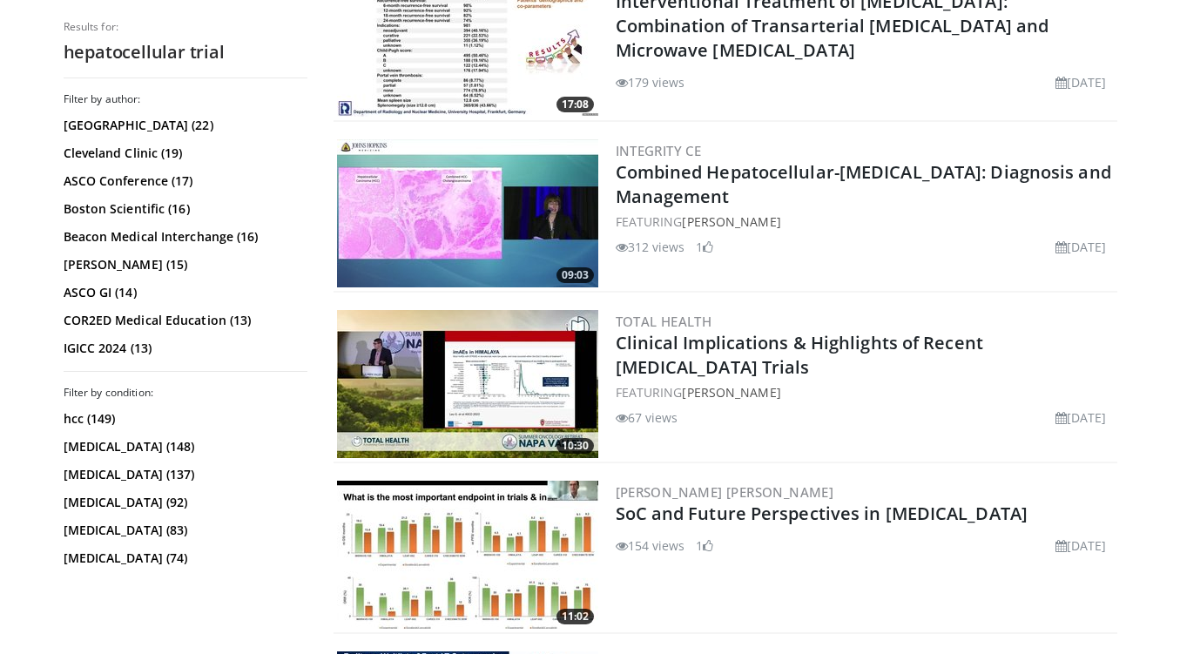
scroll to position [1257, 0]
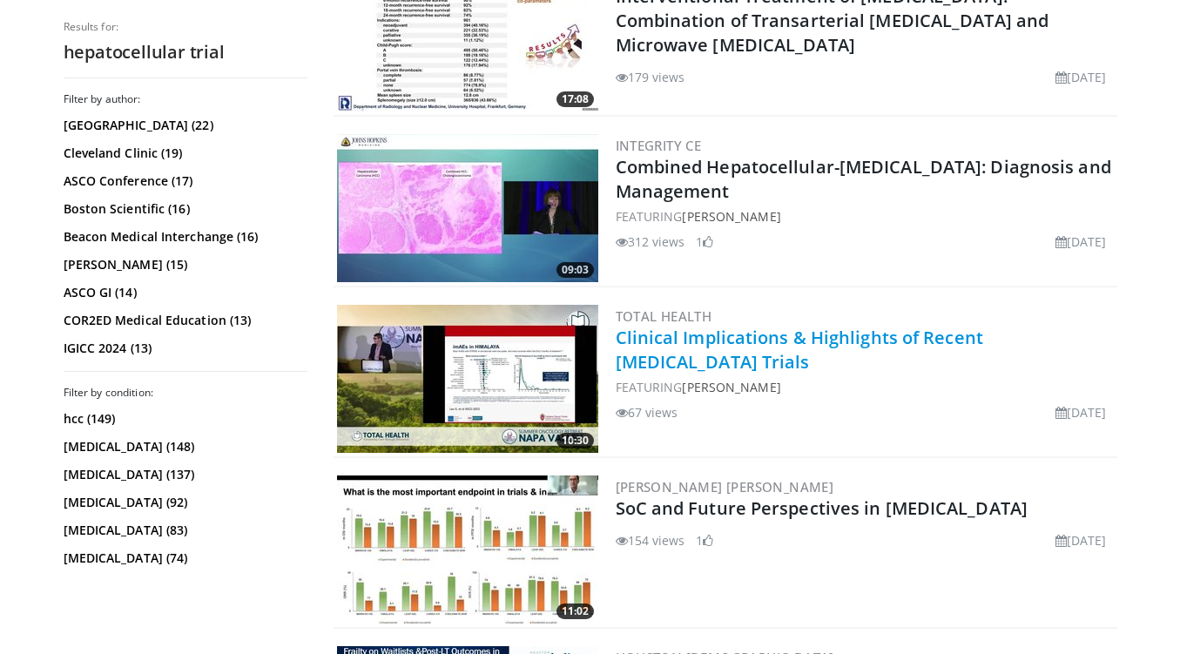
click at [983, 342] on link "Clinical Implications & Highlights of Recent [MEDICAL_DATA] Trials" at bounding box center [799, 350] width 367 height 48
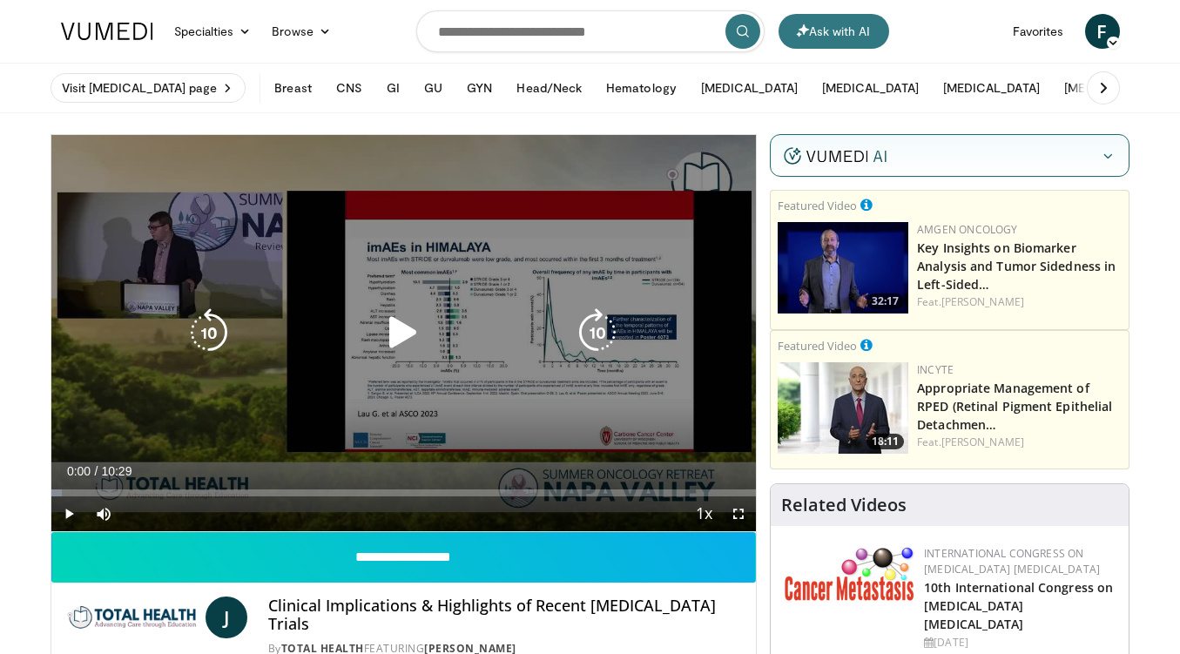
click at [396, 336] on icon "Video Player" at bounding box center [403, 332] width 49 height 49
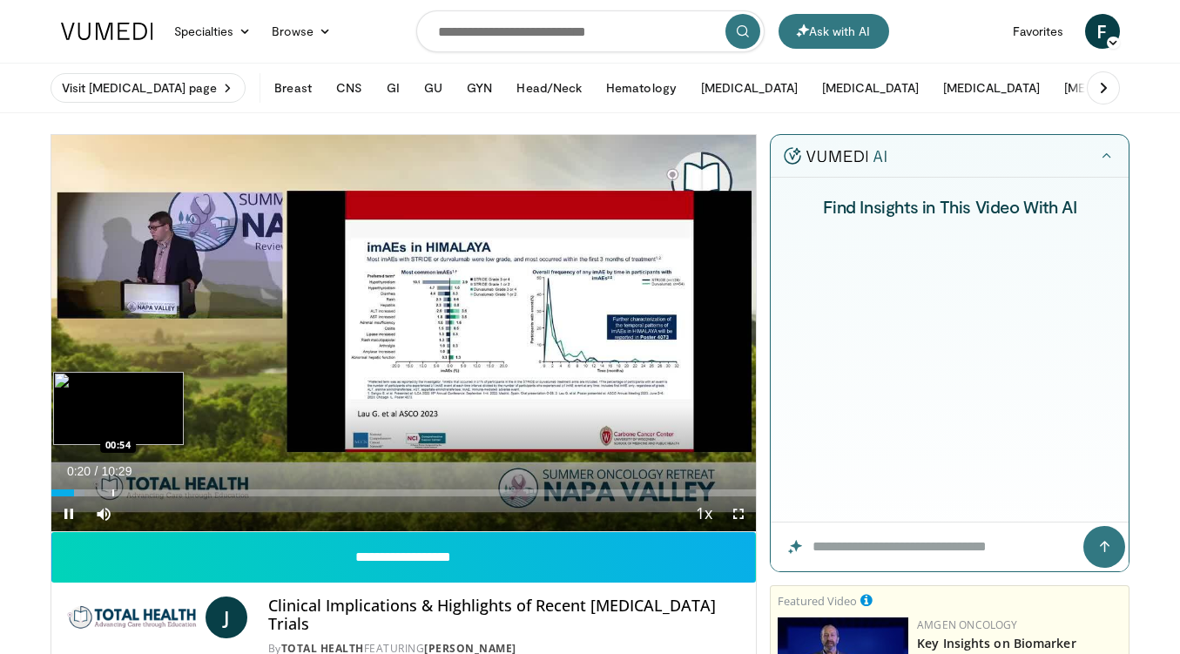
click at [112, 490] on div "Progress Bar" at bounding box center [113, 492] width 2 height 7
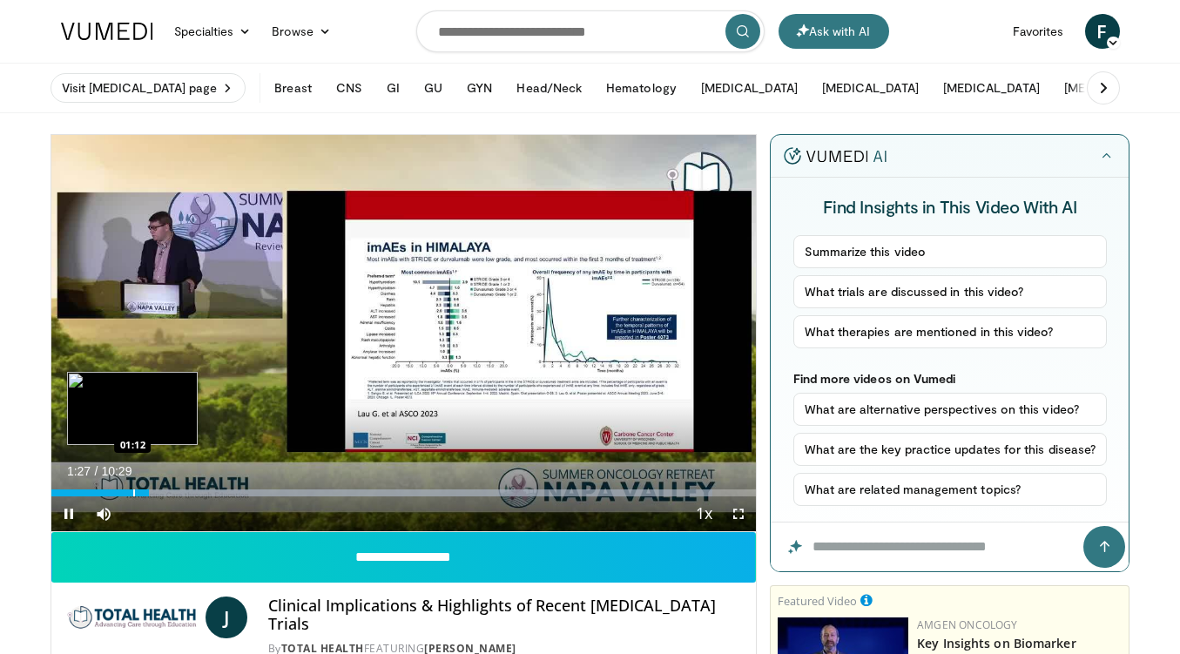
click at [132, 488] on div "Loaded : 93.79% 01:27 01:12" at bounding box center [403, 488] width 705 height 17
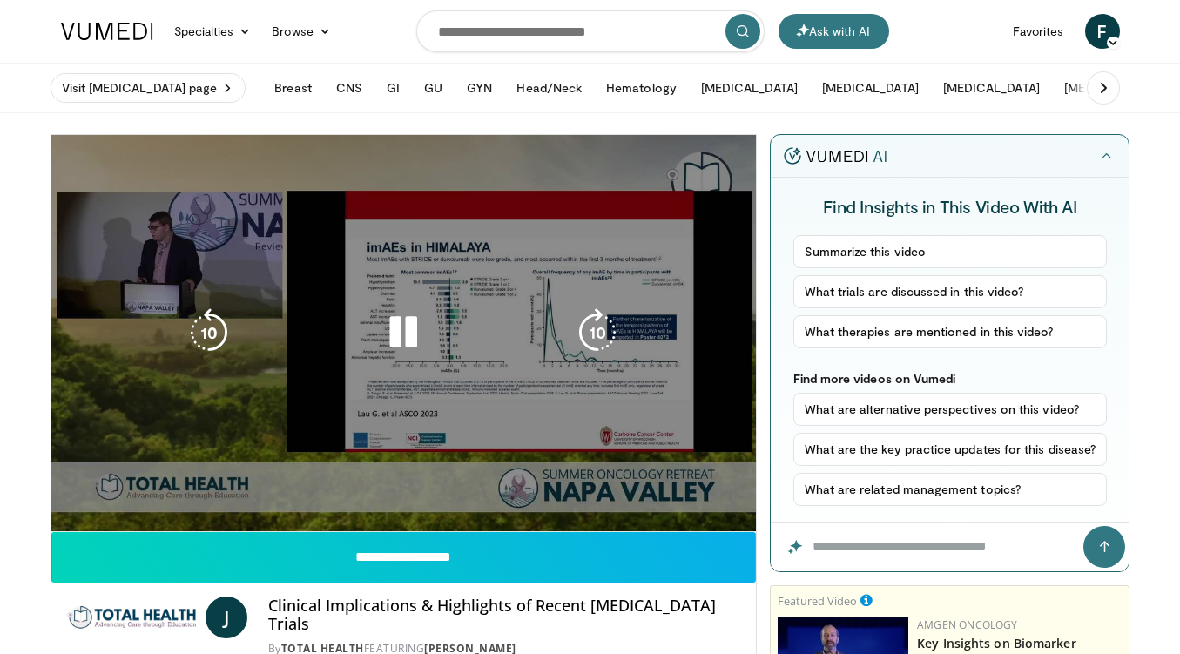
click at [196, 333] on icon "Video Player" at bounding box center [209, 332] width 49 height 49
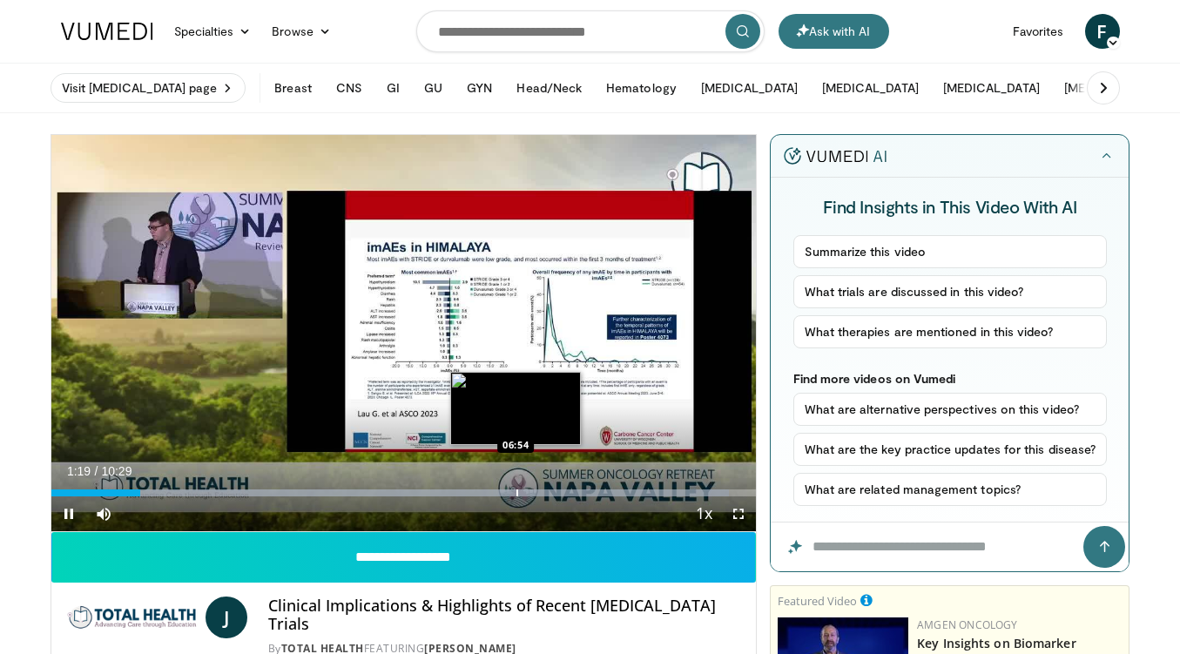
click at [515, 486] on div "Loaded : 96.18% 01:19 06:54" at bounding box center [403, 488] width 705 height 17
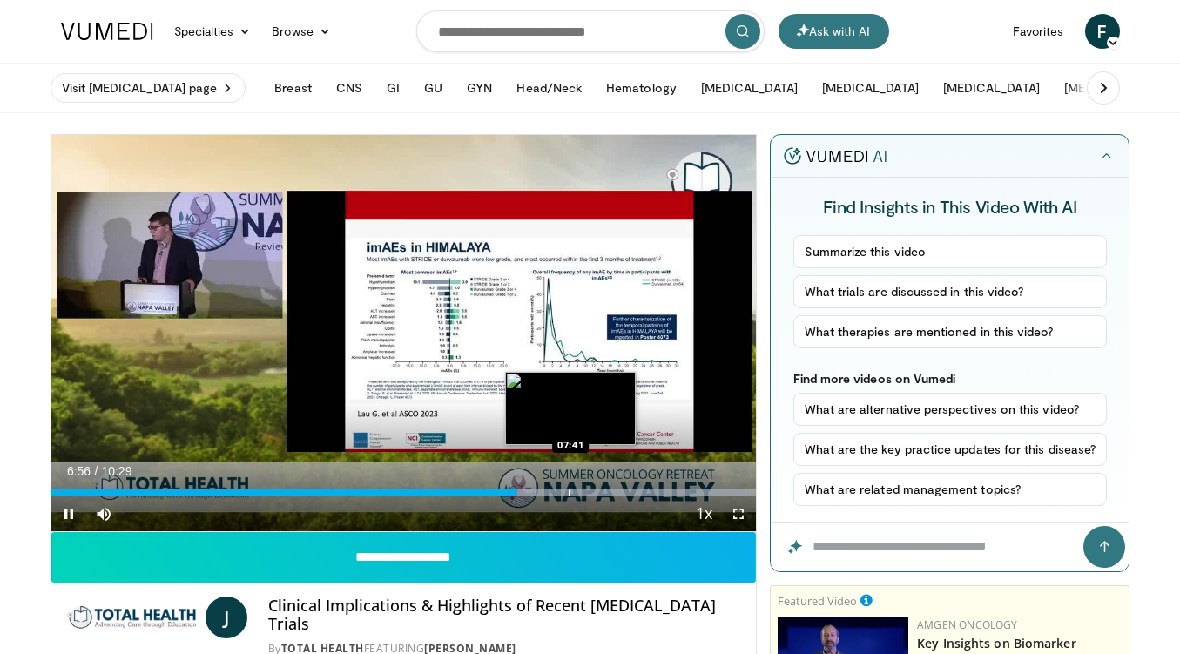
click at [570, 490] on div "Progress Bar" at bounding box center [569, 492] width 2 height 7
click at [597, 492] on div "Progress Bar" at bounding box center [598, 492] width 2 height 7
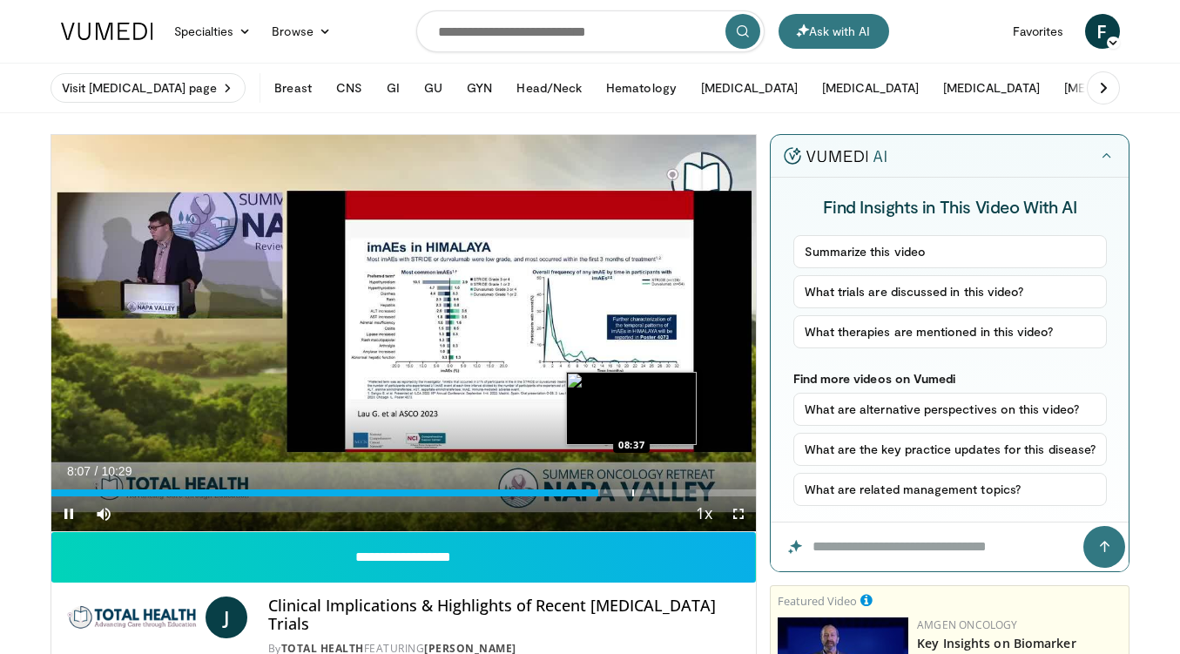
click at [631, 487] on div "10 seconds Tap to unmute" at bounding box center [403, 333] width 705 height 396
click at [616, 488] on div "Loaded : 89.02% 08:08 08:37" at bounding box center [403, 488] width 705 height 17
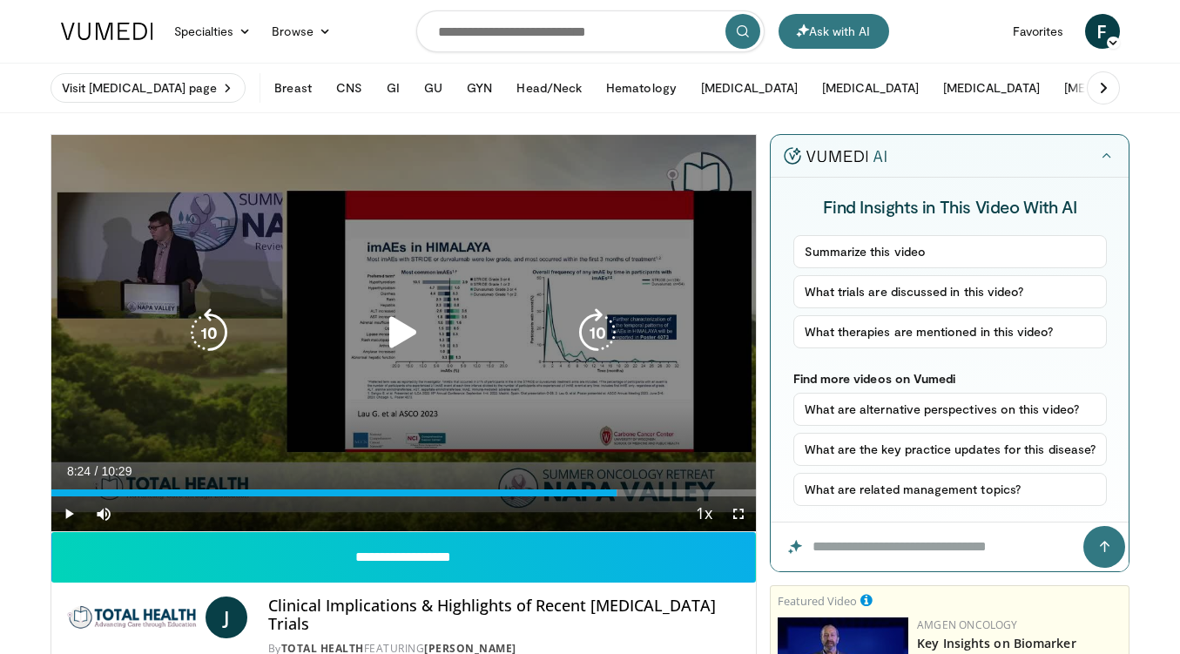
click at [399, 340] on icon "Video Player" at bounding box center [403, 332] width 49 height 49
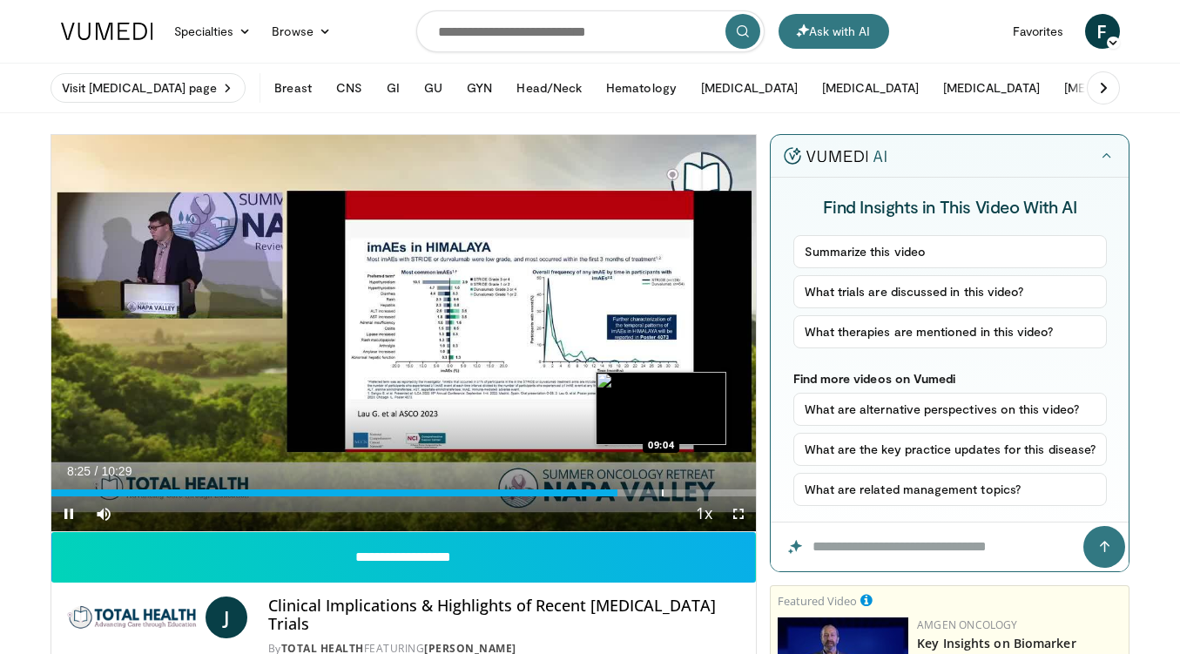
click at [662, 489] on div "Progress Bar" at bounding box center [663, 492] width 2 height 7
click at [665, 489] on div "Progress Bar" at bounding box center [666, 492] width 2 height 7
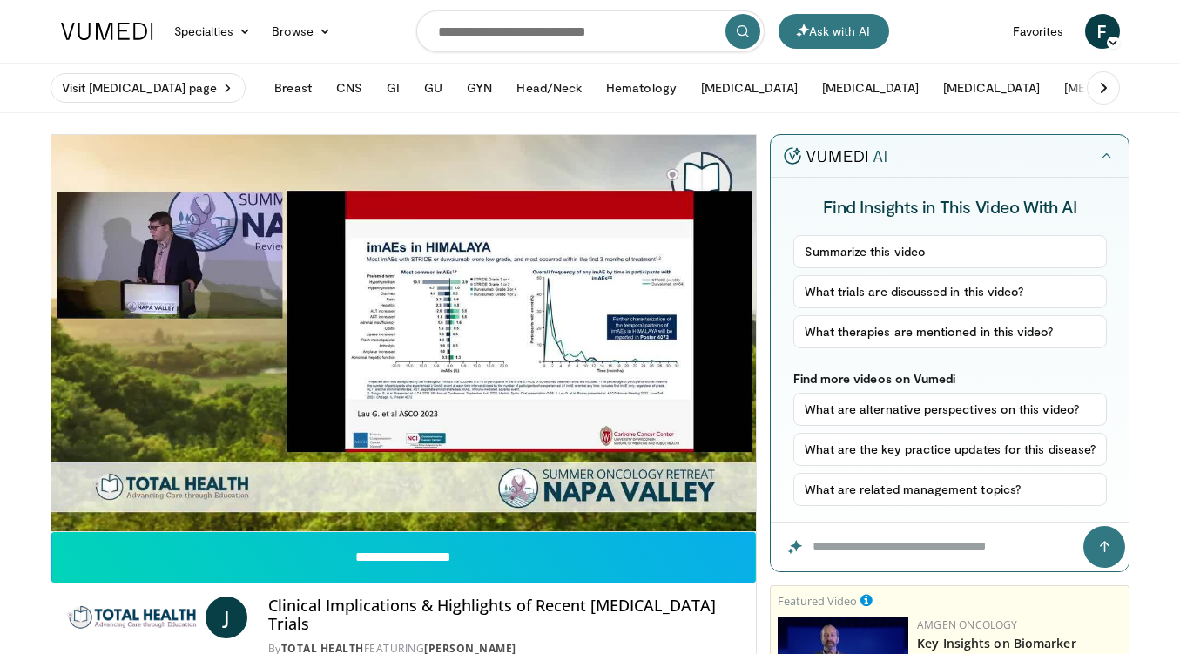
click at [681, 489] on div "10 seconds Tap to unmute" at bounding box center [403, 333] width 705 height 396
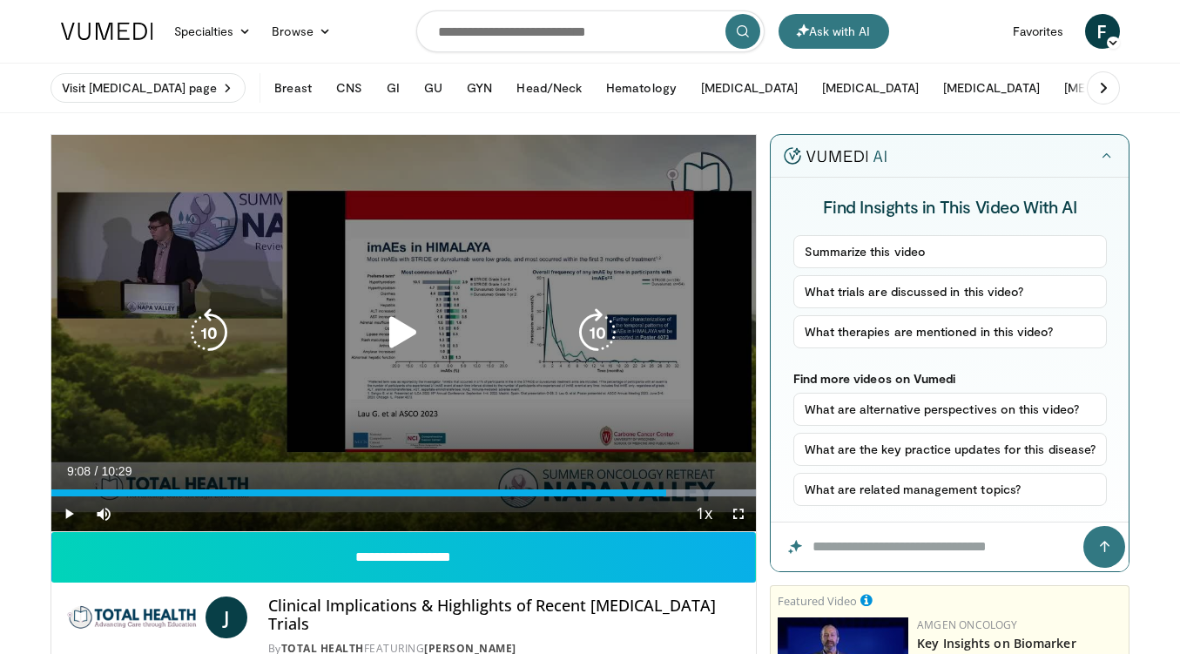
click at [402, 329] on icon "Video Player" at bounding box center [403, 332] width 49 height 49
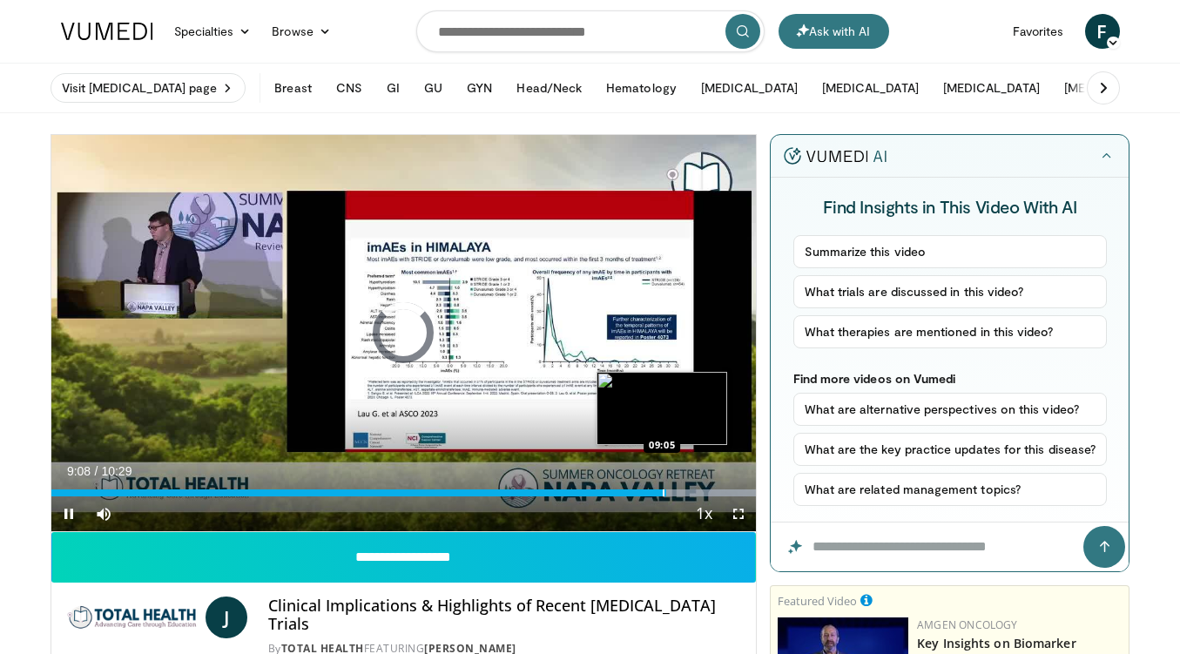
click at [663, 489] on div "Progress Bar" at bounding box center [664, 492] width 2 height 7
click at [708, 490] on div "Progress Bar" at bounding box center [709, 492] width 2 height 7
click at [716, 490] on div "Progress Bar" at bounding box center [717, 492] width 2 height 7
click at [726, 490] on div "Progress Bar" at bounding box center [727, 492] width 2 height 7
click at [735, 490] on div "Progress Bar" at bounding box center [736, 492] width 2 height 7
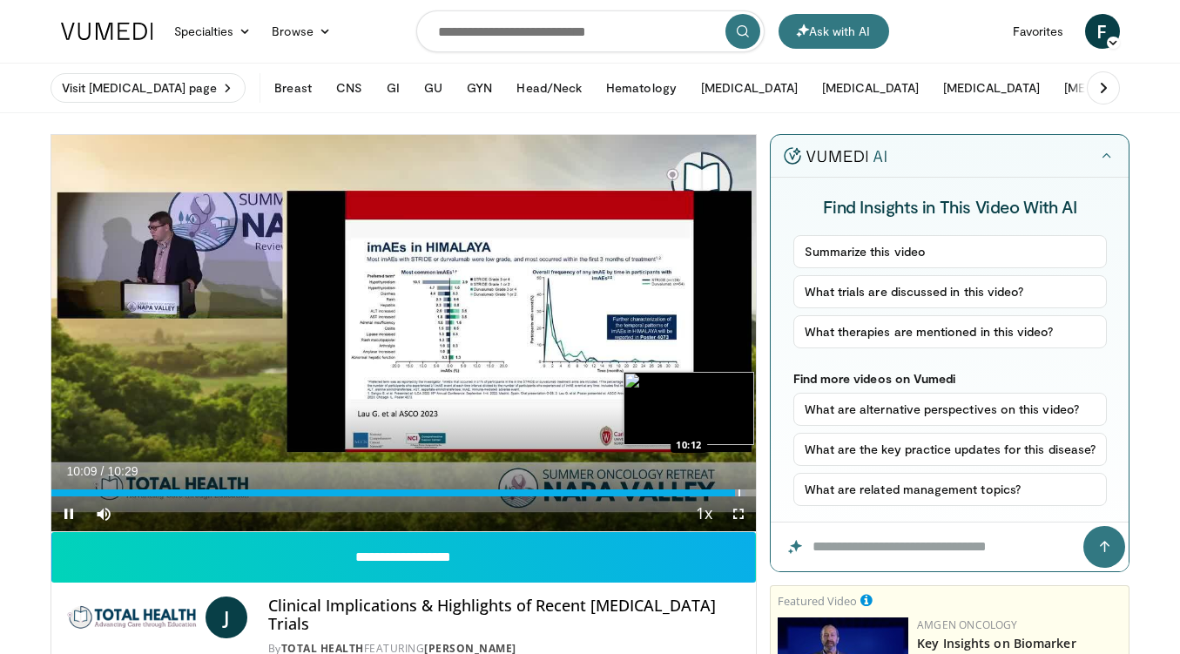
click at [738, 490] on div "Progress Bar" at bounding box center [739, 492] width 2 height 7
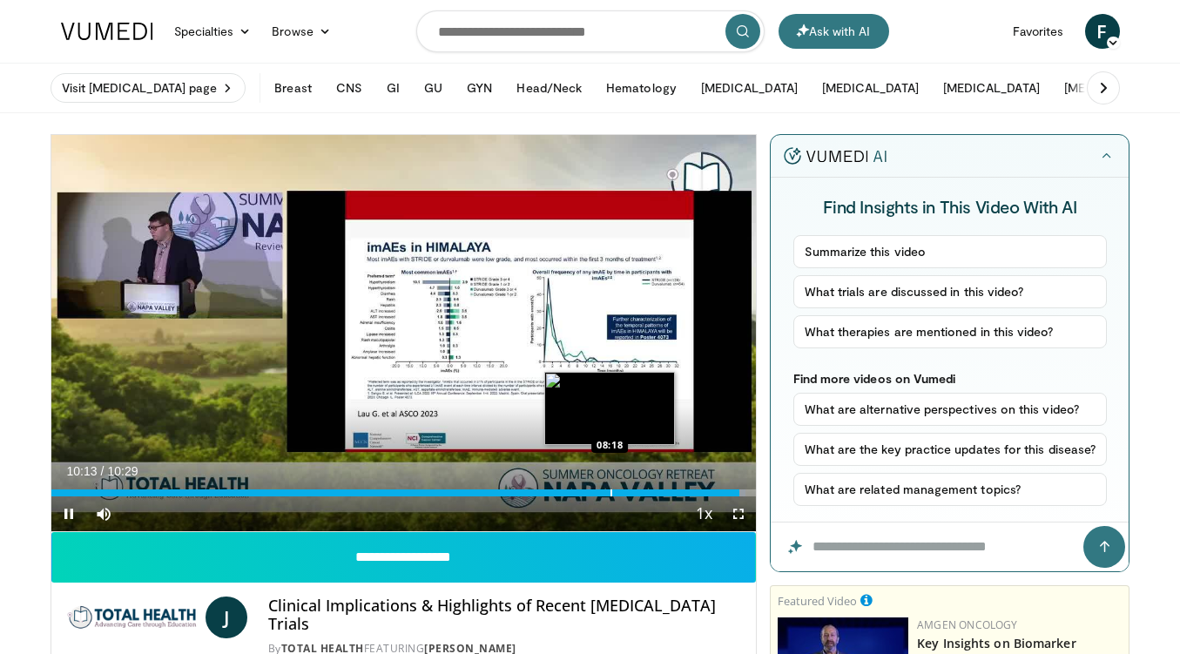
click at [610, 491] on div "Progress Bar" at bounding box center [611, 492] width 2 height 7
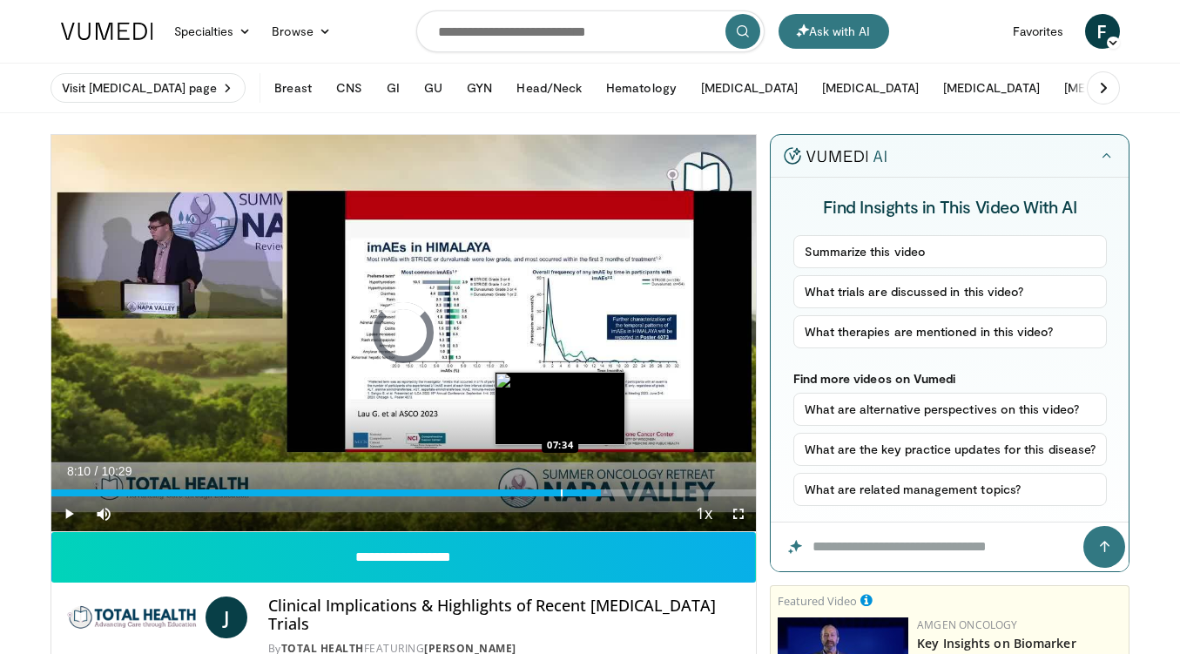
click at [561, 490] on div "Progress Bar" at bounding box center [562, 492] width 2 height 7
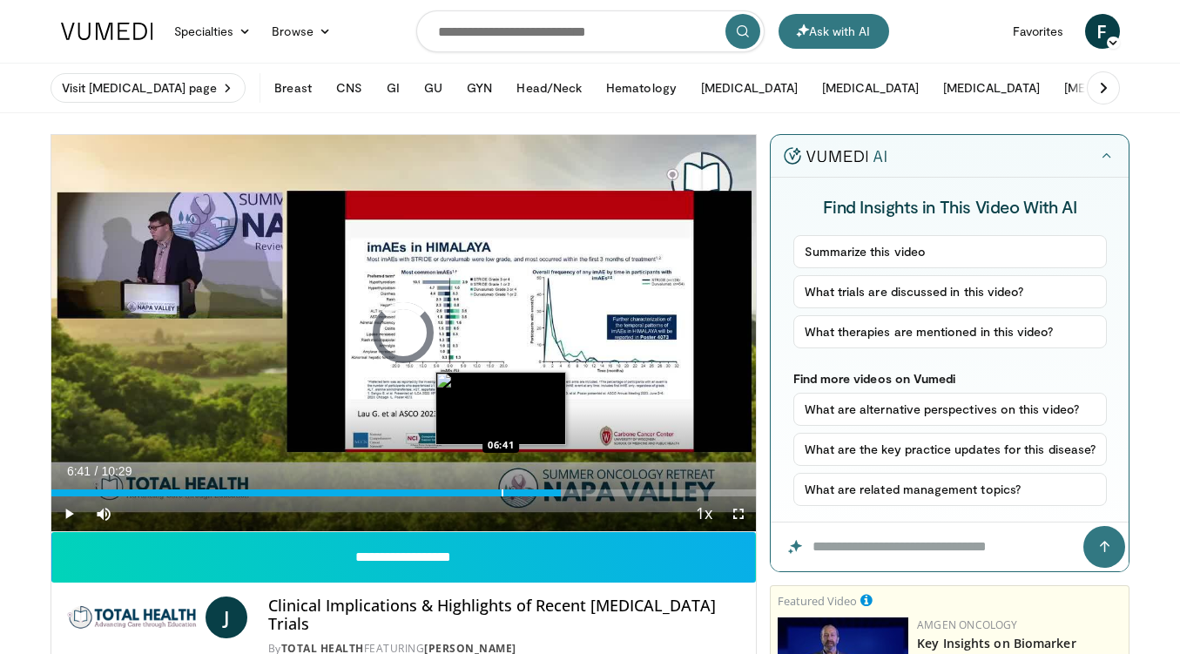
click at [501, 487] on div "Loaded : 72.52% 06:41 06:41" at bounding box center [403, 488] width 705 height 17
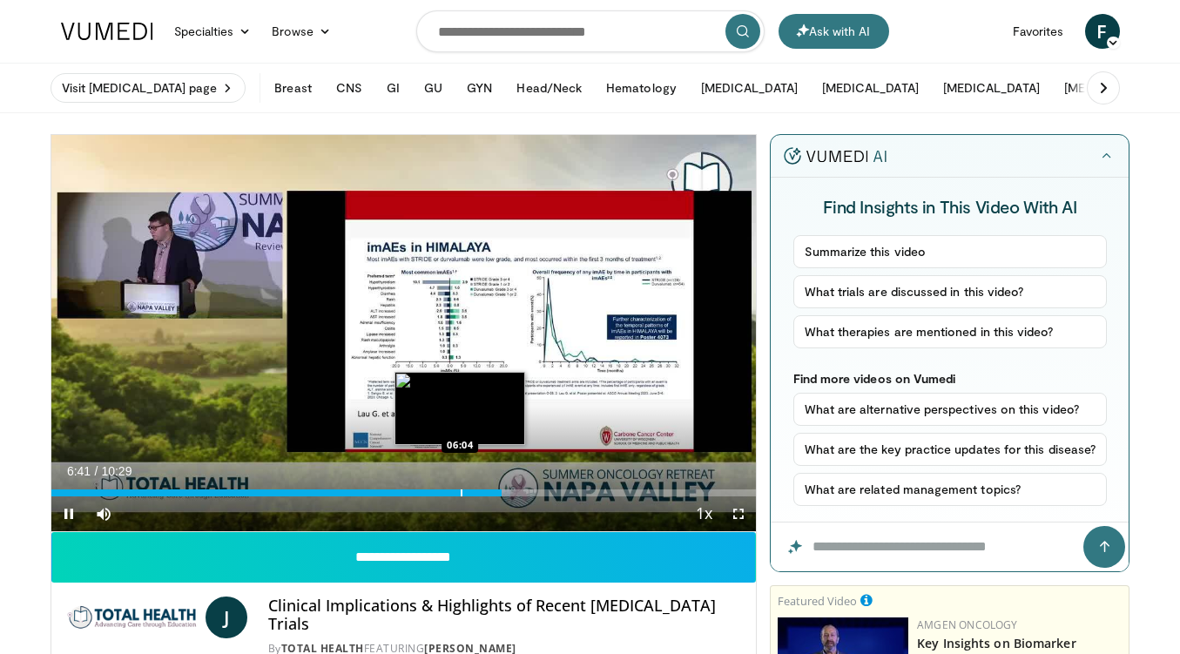
click at [461, 489] on div "Progress Bar" at bounding box center [462, 492] width 2 height 7
click at [444, 492] on div "Progress Bar" at bounding box center [445, 492] width 2 height 7
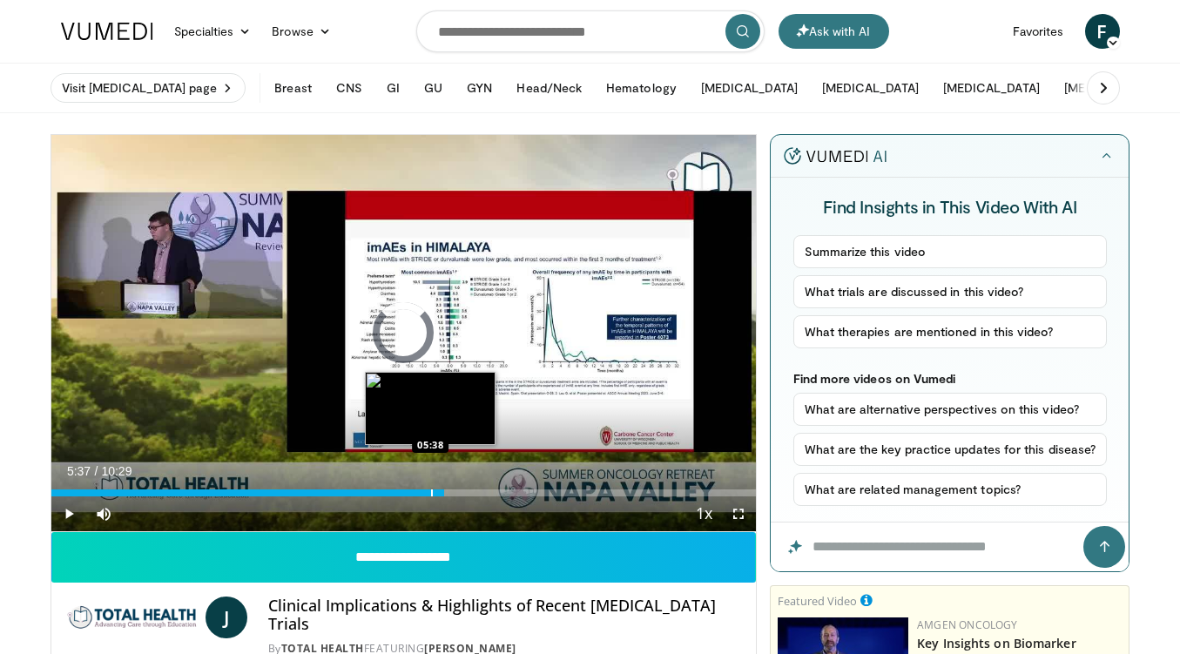
click at [429, 492] on div "05:50" at bounding box center [247, 492] width 393 height 7
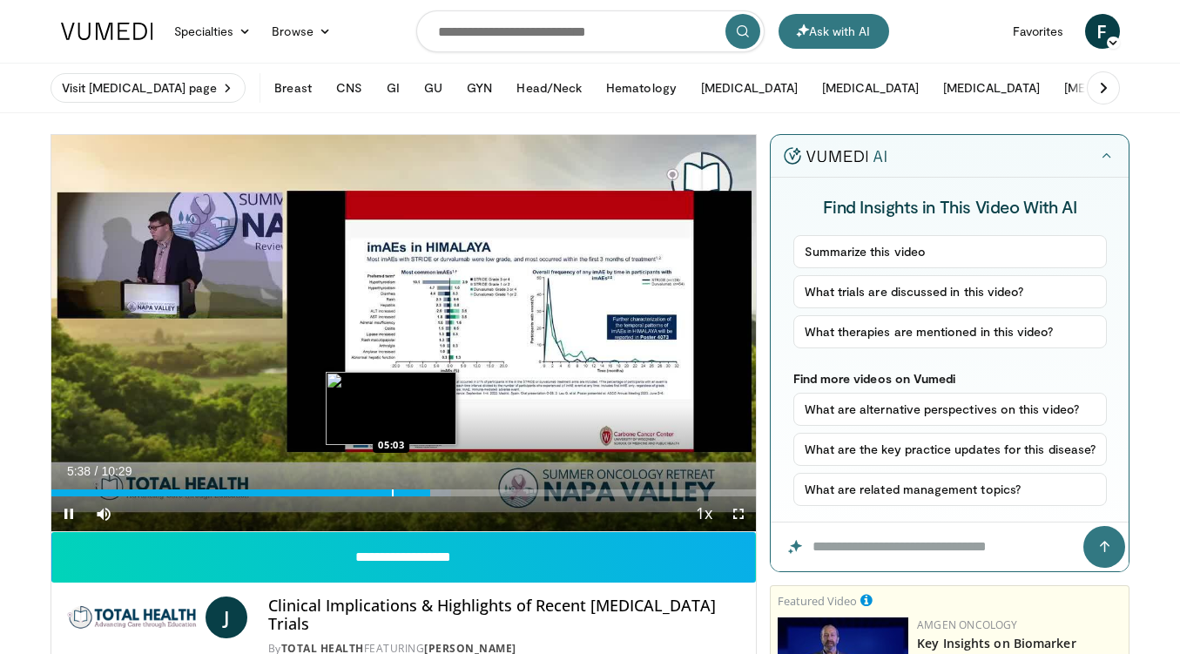
click at [392, 489] on div "Progress Bar" at bounding box center [393, 492] width 2 height 7
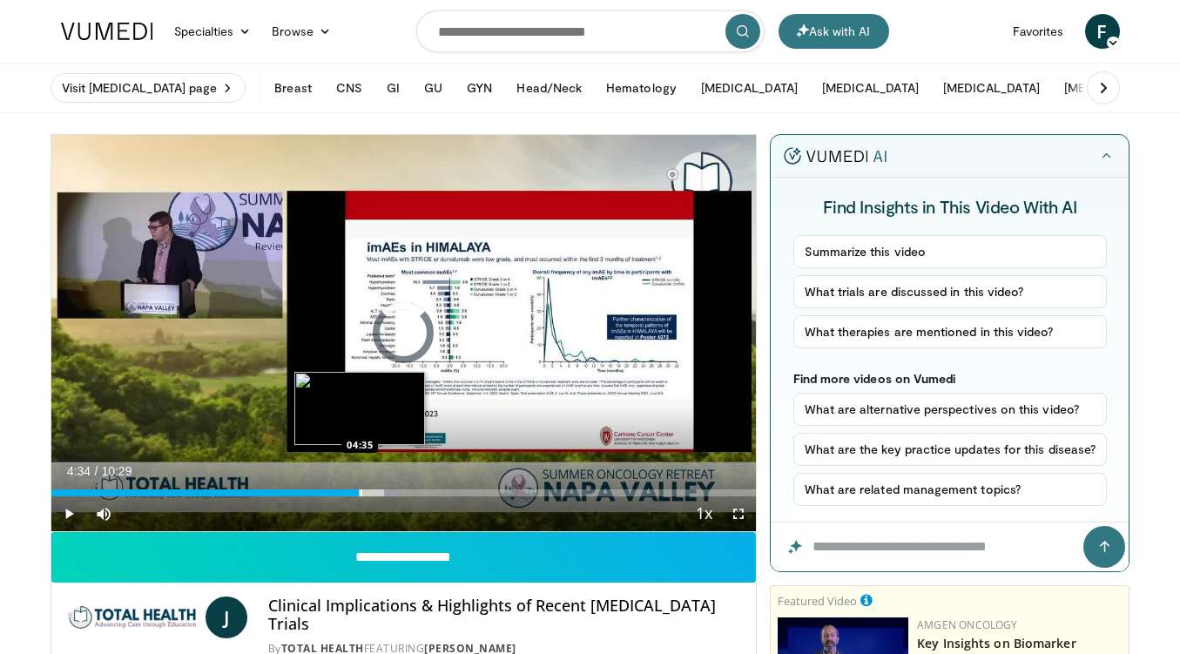
click at [359, 489] on div "05:03" at bounding box center [205, 492] width 308 height 7
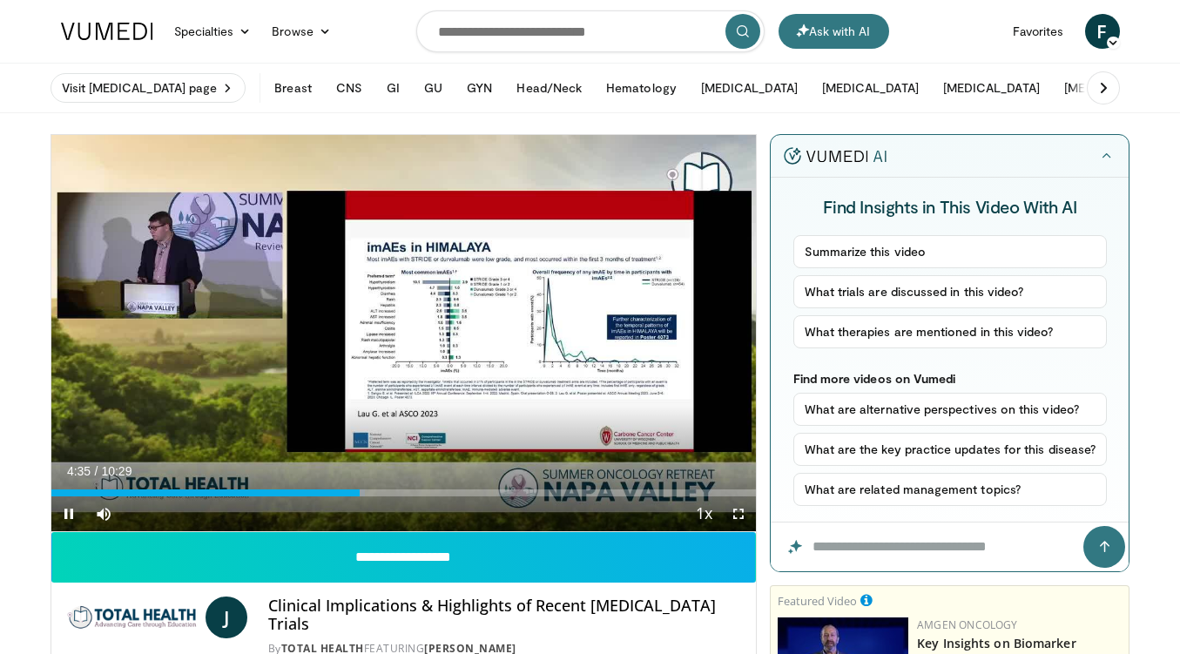
click at [303, 478] on div "Current Time 4:35 / Duration 10:29" at bounding box center [403, 471] width 705 height 16
click at [299, 496] on div "Current Time 4:36 / Duration 10:29 Pause Skip Backward Skip Forward Mute 19% Lo…" at bounding box center [403, 513] width 705 height 35
click at [293, 494] on div "Progress Bar" at bounding box center [294, 492] width 2 height 7
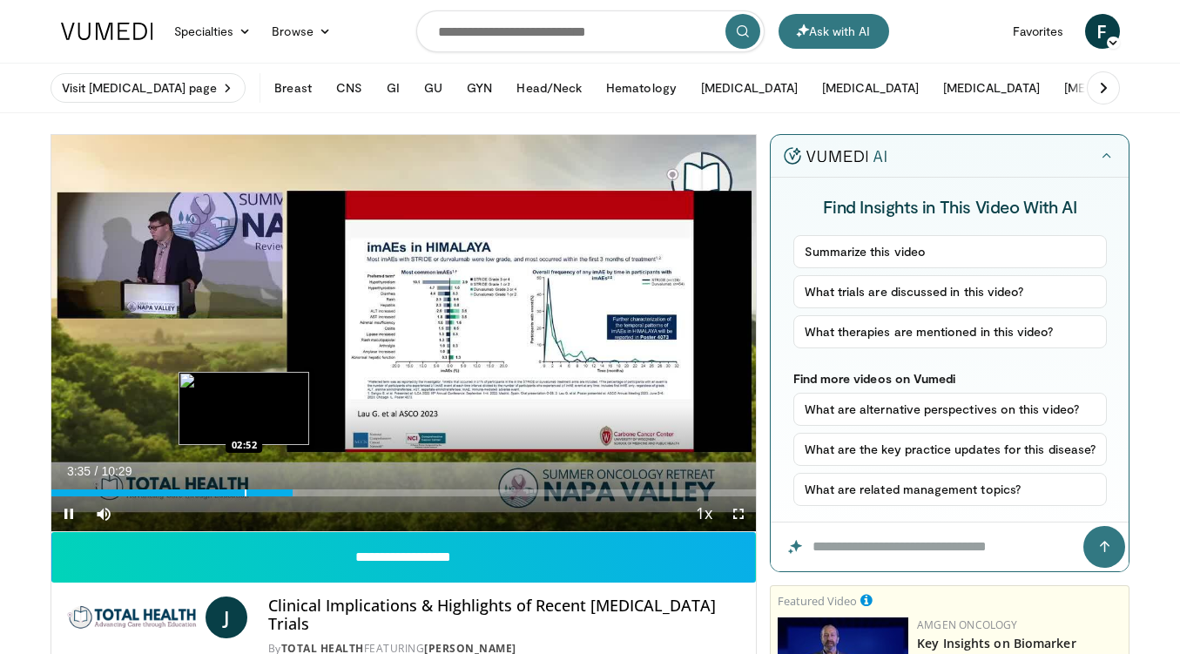
click at [242, 482] on div "Loaded : 34.67% 03:35 02:52" at bounding box center [403, 488] width 705 height 17
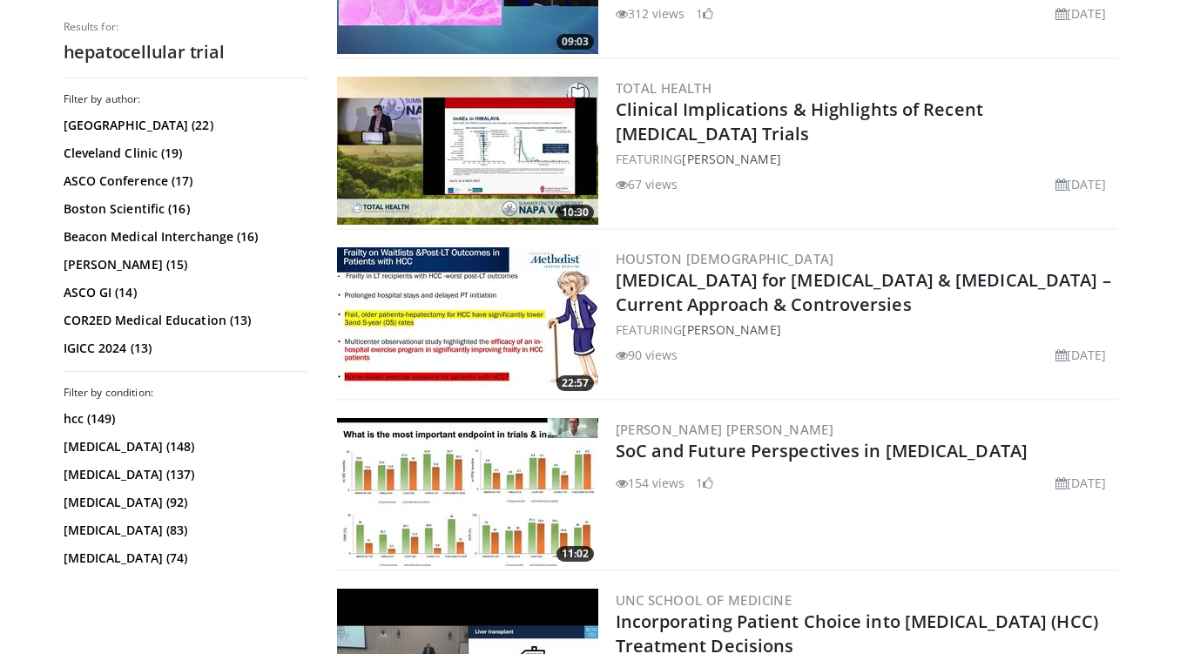
scroll to position [1669, 0]
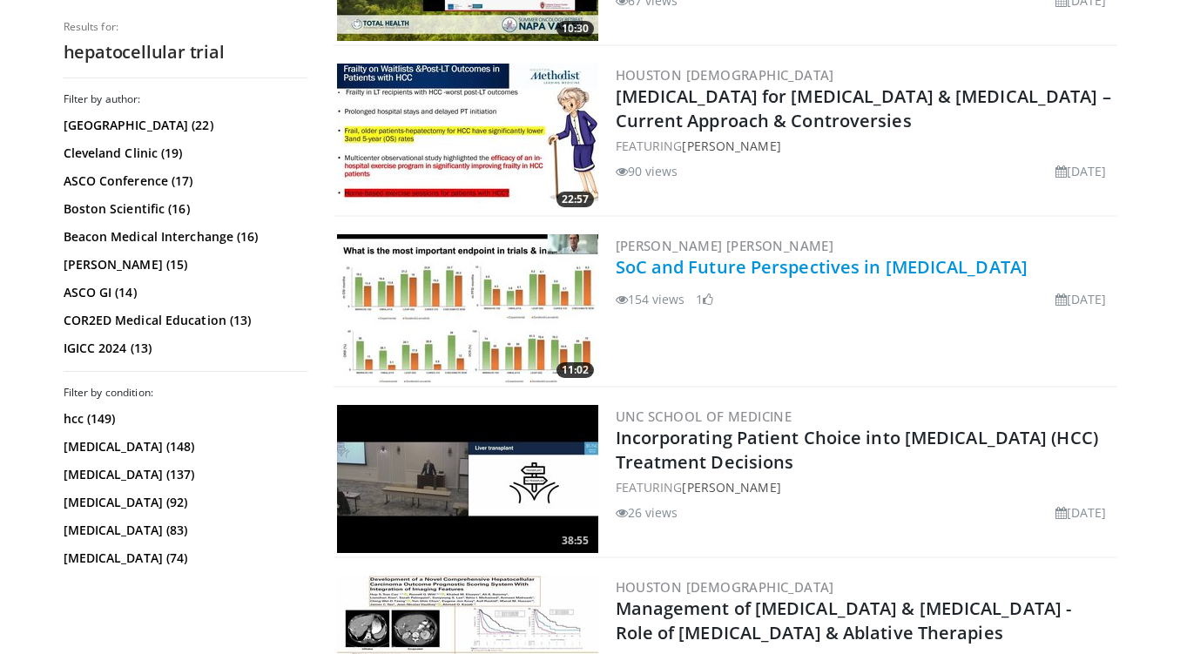
click at [982, 269] on link "SoC and Future Perspectives in [MEDICAL_DATA]" at bounding box center [822, 267] width 413 height 24
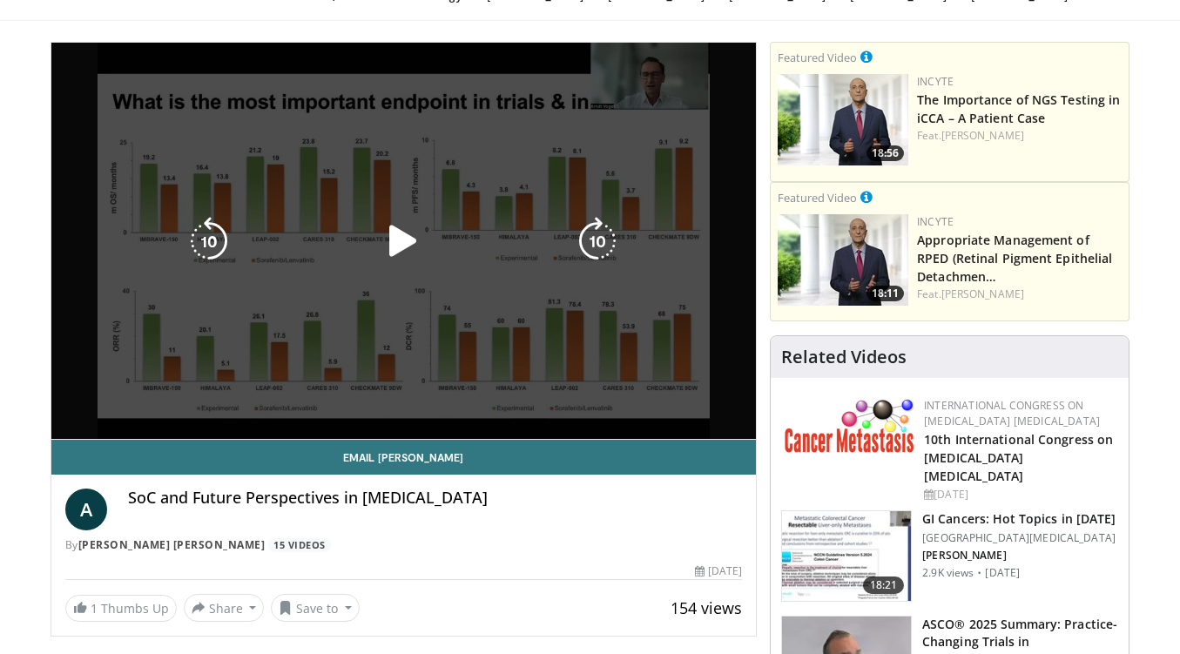
scroll to position [17, 0]
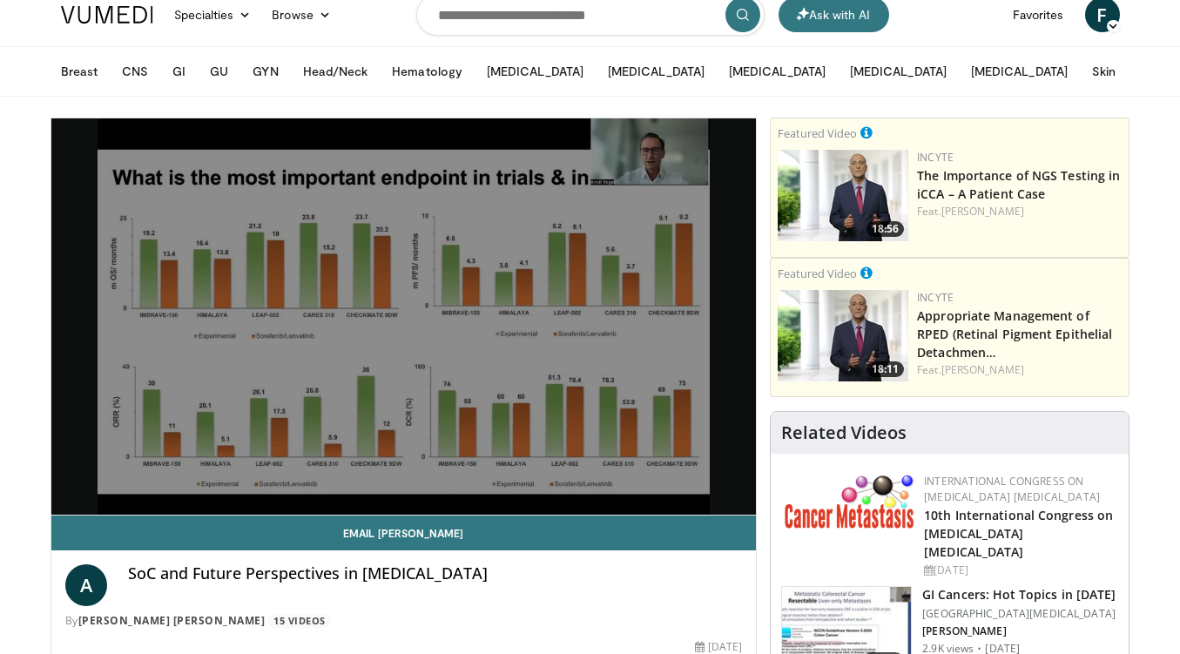
click at [403, 317] on span "Video Player" at bounding box center [403, 317] width 0 height 0
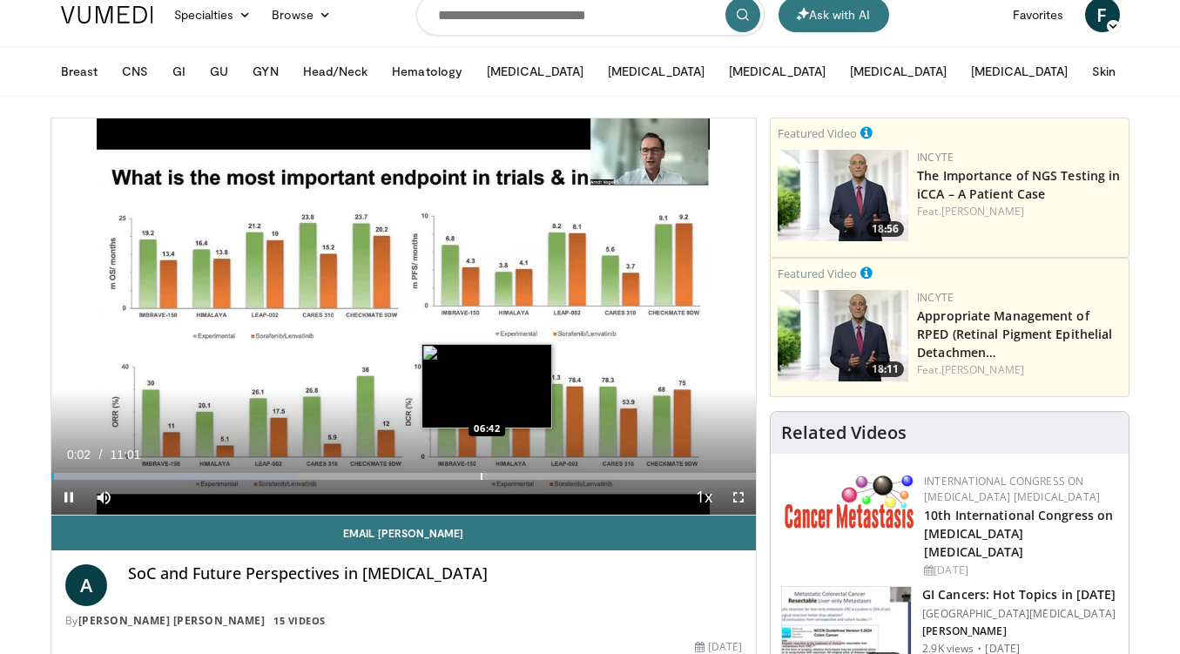
click at [482, 476] on div "Progress Bar" at bounding box center [482, 476] width 2 height 7
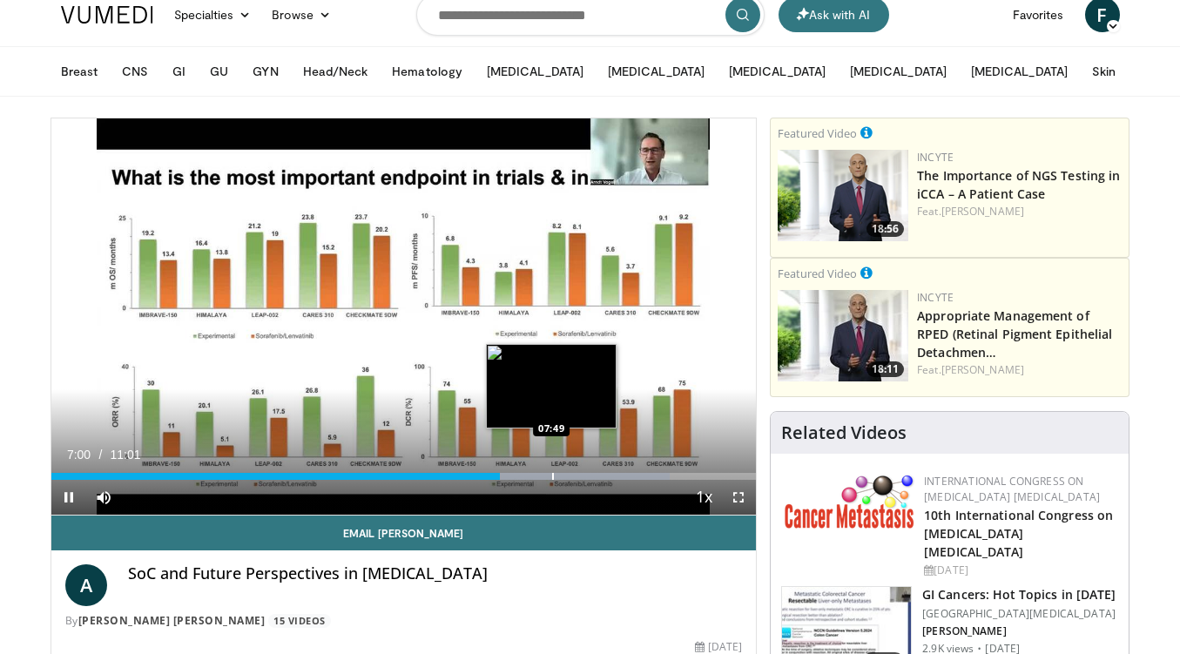
click at [552, 479] on div "Progress Bar" at bounding box center [553, 476] width 2 height 7
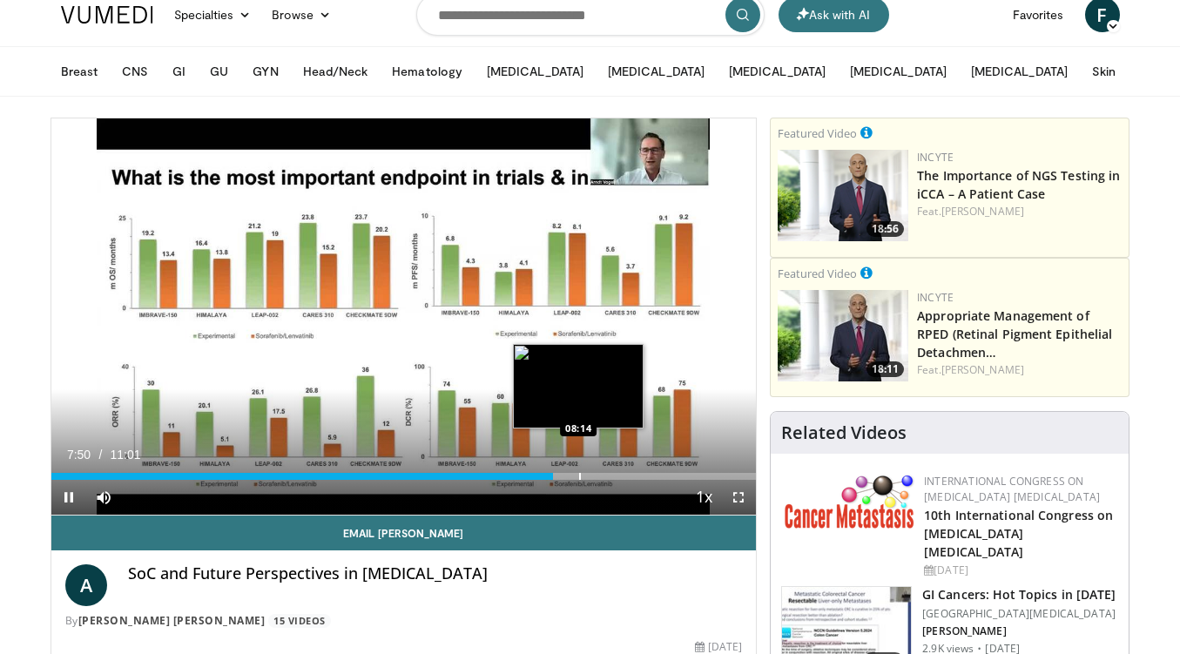
click at [579, 479] on div "Progress Bar" at bounding box center [580, 476] width 2 height 7
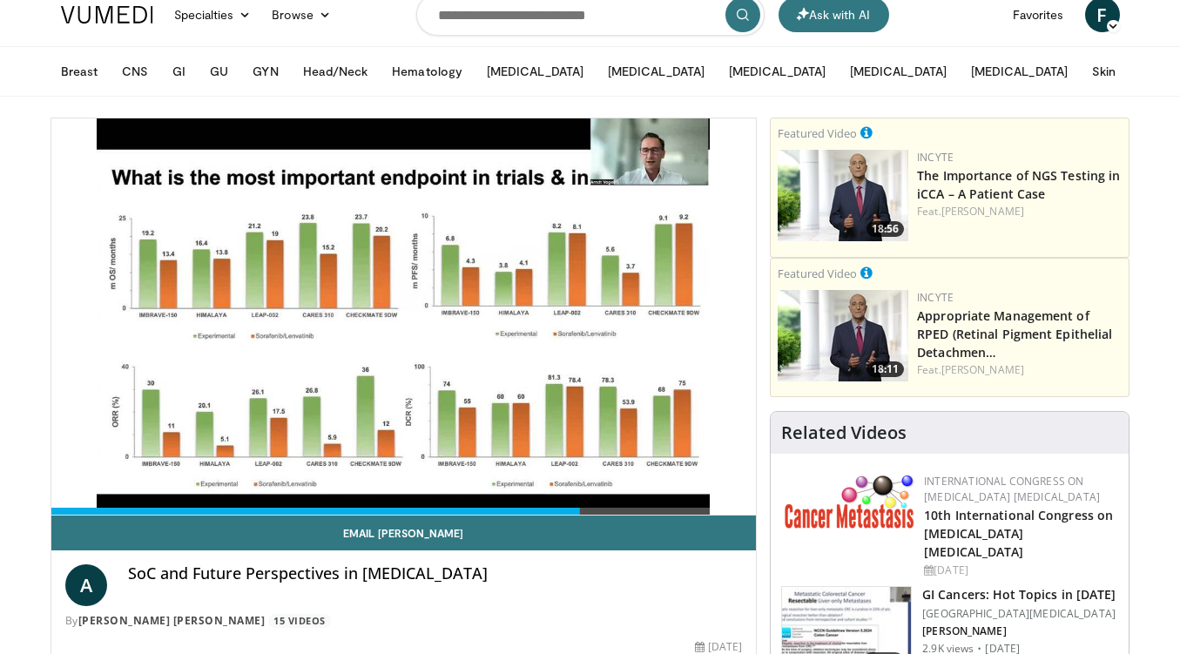
click at [603, 476] on div "10 seconds Tap to unmute" at bounding box center [403, 316] width 705 height 396
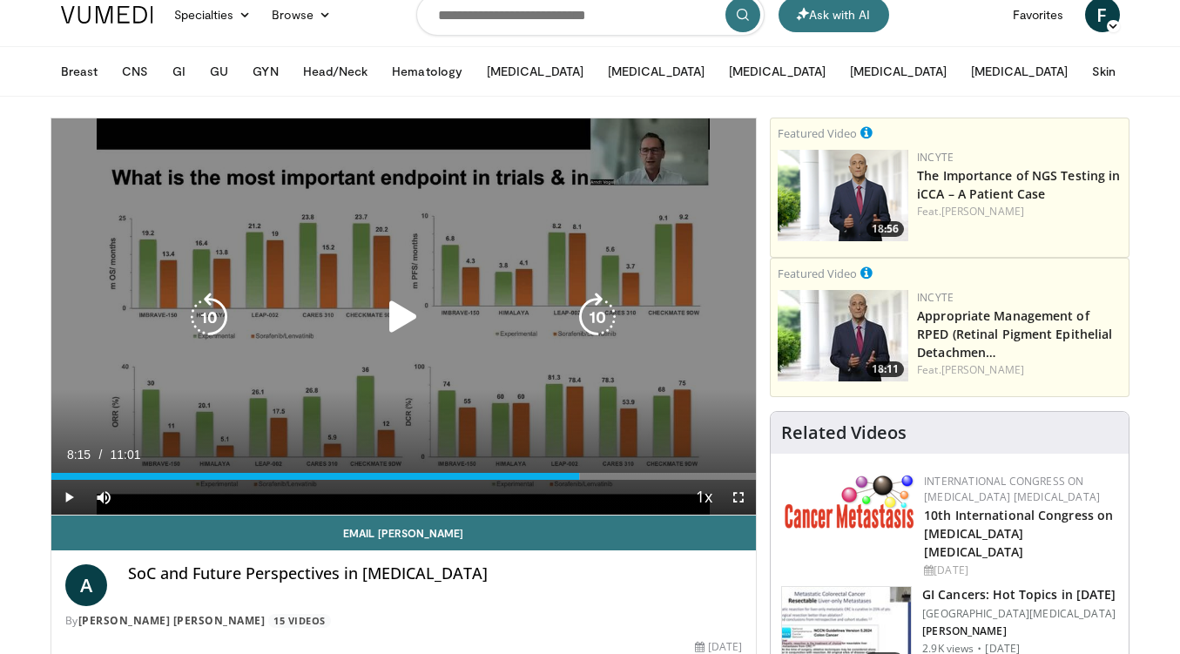
click at [589, 400] on div "10 seconds Tap to unmute" at bounding box center [403, 316] width 705 height 396
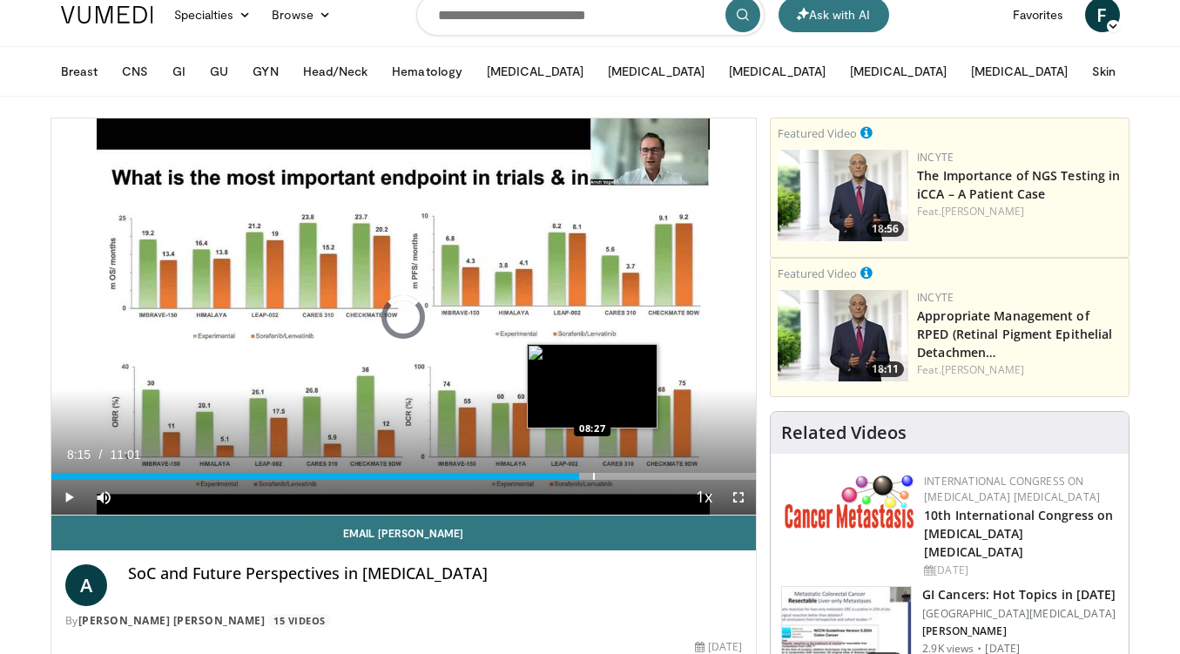
click at [592, 471] on div "Loaded : 75.00% 08:15 08:27" at bounding box center [403, 471] width 705 height 17
click at [610, 473] on div "Progress Bar" at bounding box center [611, 476] width 2 height 7
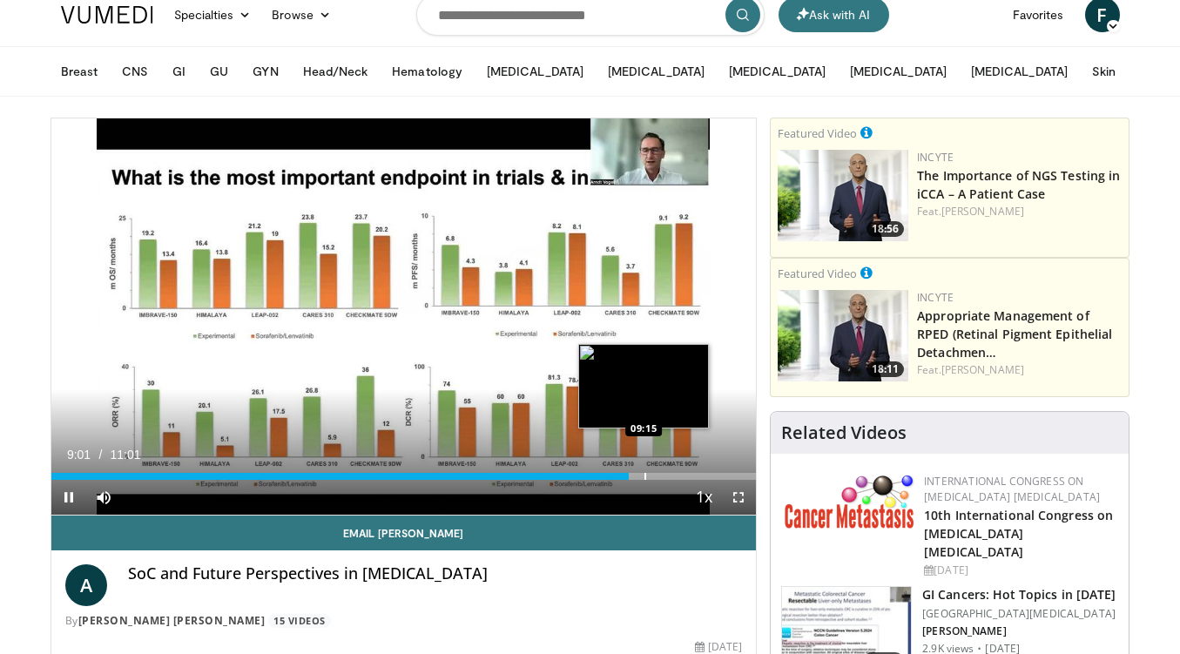
click at [643, 472] on div "Loaded : 79.50% 09:02 09:15" at bounding box center [403, 471] width 705 height 17
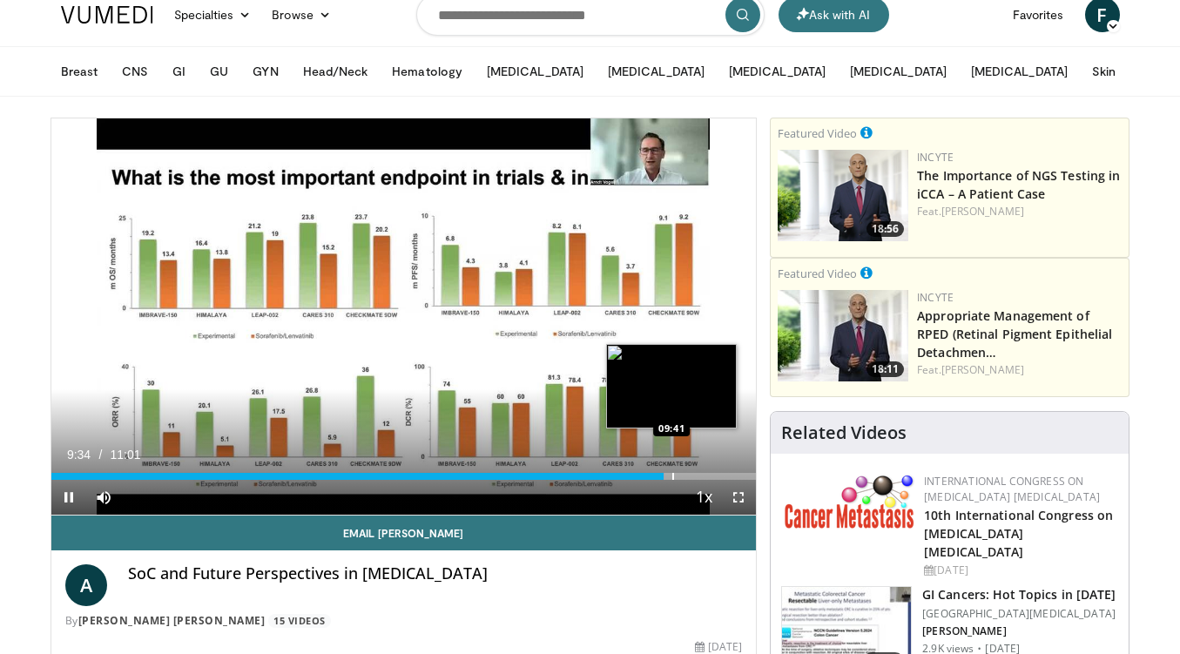
click at [672, 475] on div "Progress Bar" at bounding box center [673, 476] width 2 height 7
click at [688, 476] on div "Progress Bar" at bounding box center [689, 476] width 2 height 7
click at [670, 472] on div "Loaded : 91.49% 10:41 09:41" at bounding box center [403, 471] width 705 height 17
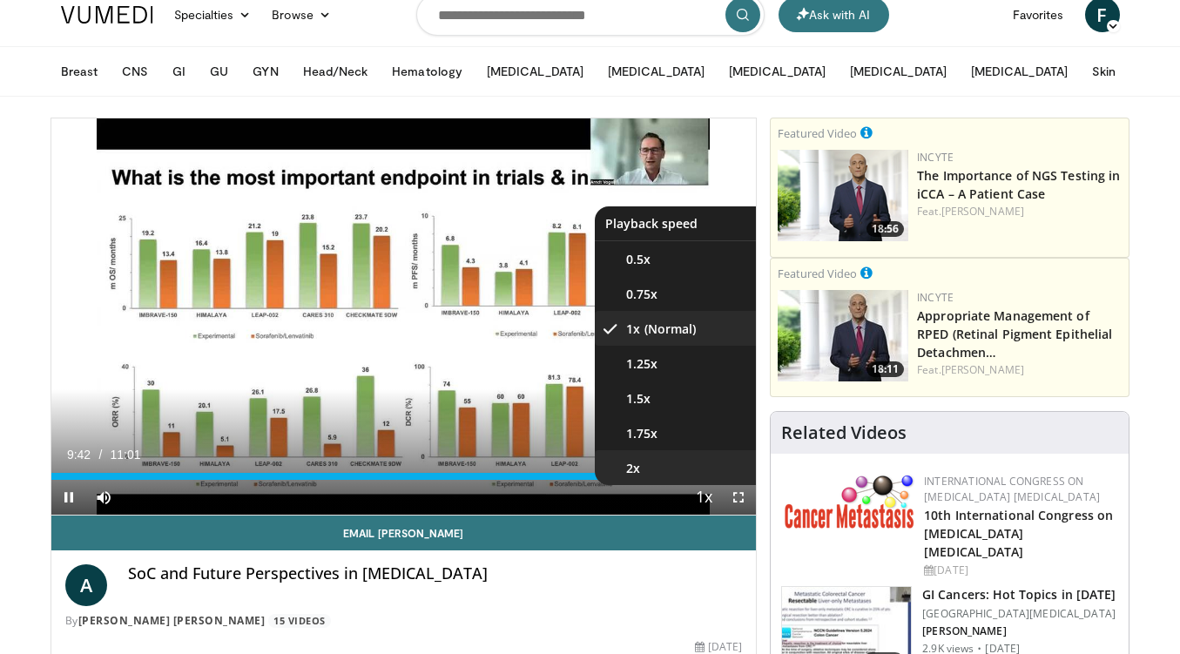
click at [695, 474] on li "2x" at bounding box center [682, 467] width 174 height 35
click at [663, 327] on li "1x" at bounding box center [682, 328] width 174 height 35
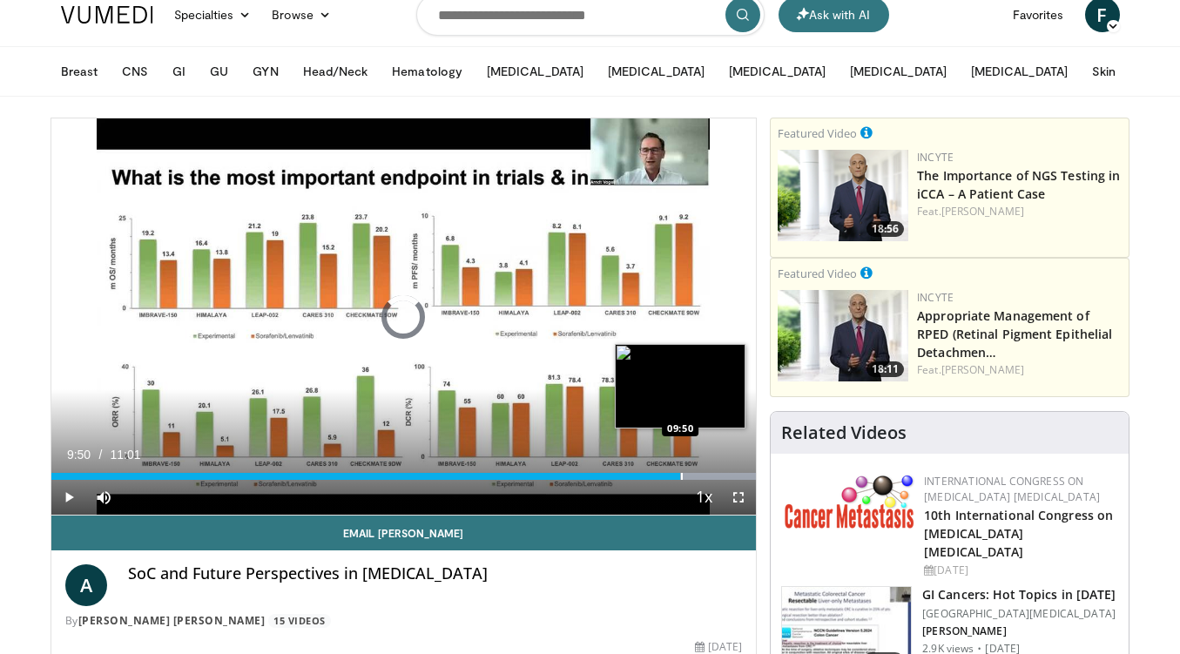
click at [681, 474] on div "Progress Bar" at bounding box center [682, 476] width 2 height 7
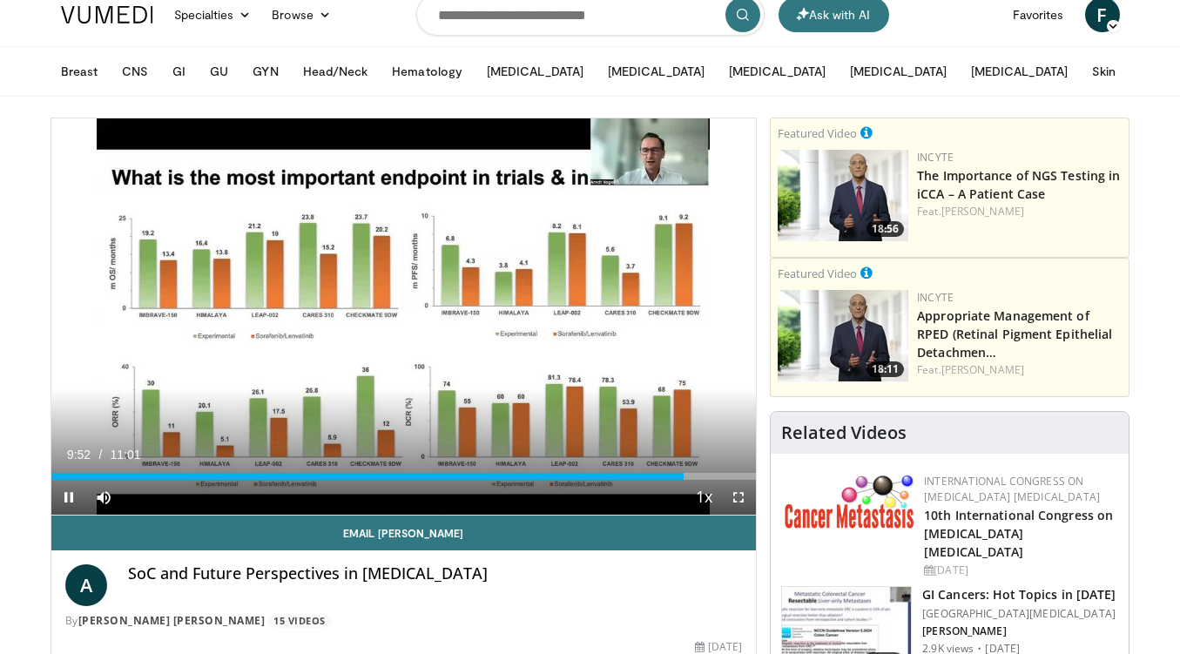
click at [65, 494] on span "Video Player" at bounding box center [68, 497] width 35 height 35
